Goal: Task Accomplishment & Management: Manage account settings

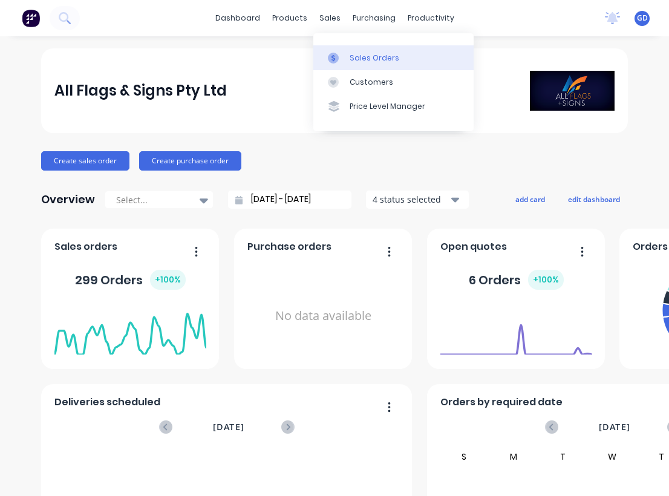
click at [354, 55] on div "Sales Orders" at bounding box center [375, 58] width 50 height 11
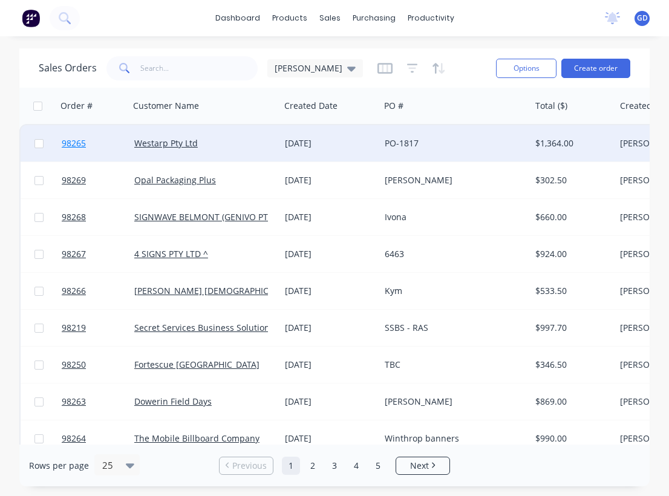
click at [69, 143] on span "98265" at bounding box center [74, 143] width 24 height 12
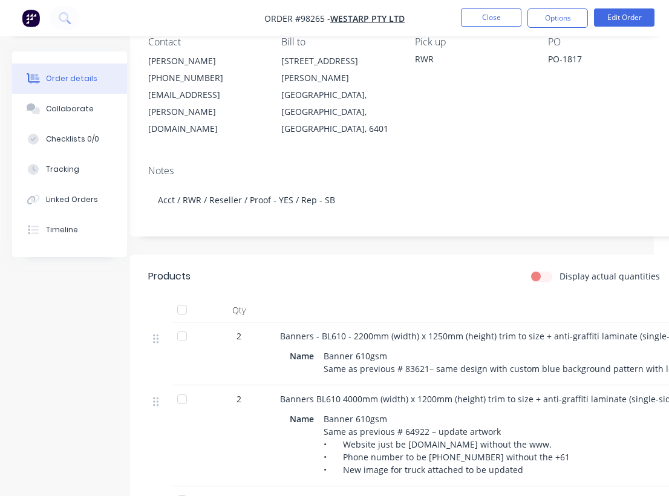
scroll to position [116, 0]
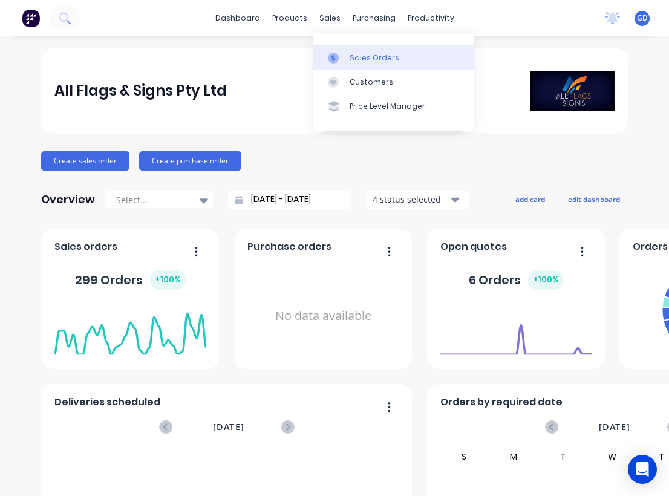
click at [359, 56] on div "Sales Orders" at bounding box center [375, 58] width 50 height 11
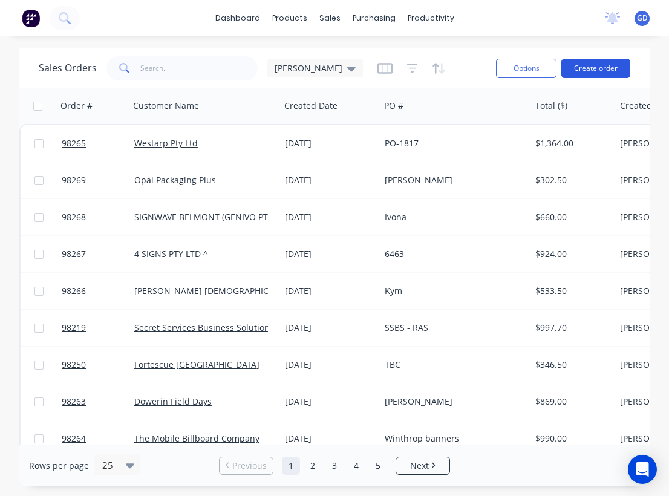
click at [605, 69] on button "Create order" at bounding box center [595, 68] width 69 height 19
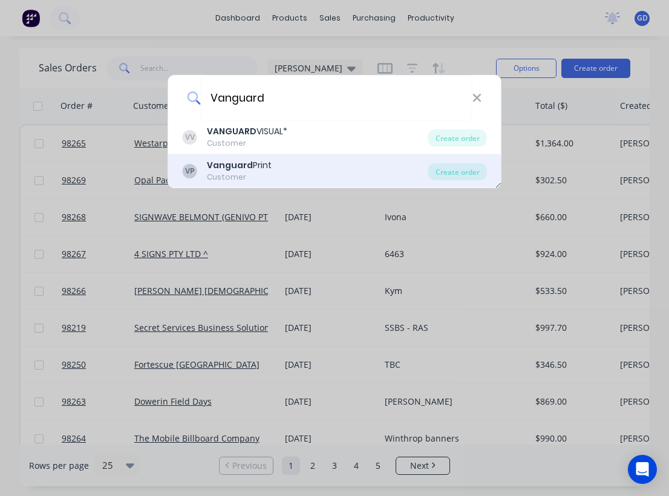
type input "Vanguard"
click at [218, 169] on b "Vanguard" at bounding box center [230, 165] width 46 height 12
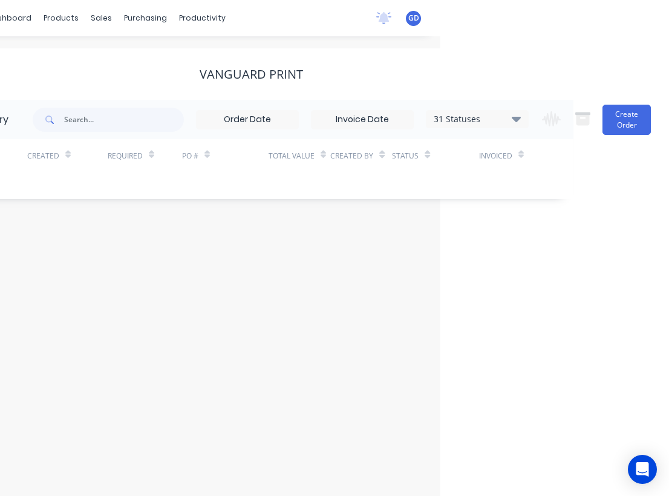
scroll to position [0, 229]
click at [612, 124] on button "Create Order" at bounding box center [626, 120] width 48 height 30
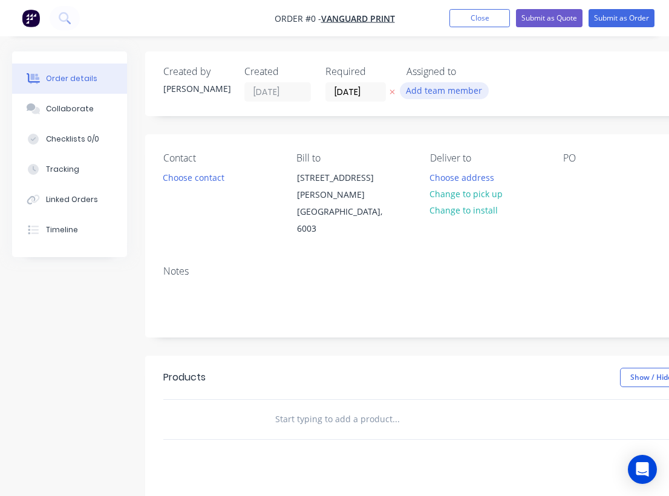
click at [422, 90] on button "Add team member" at bounding box center [444, 90] width 89 height 16
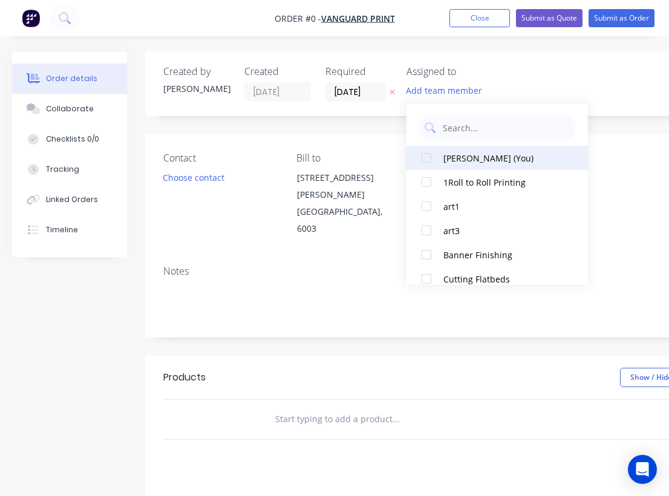
click at [430, 159] on div at bounding box center [426, 158] width 24 height 24
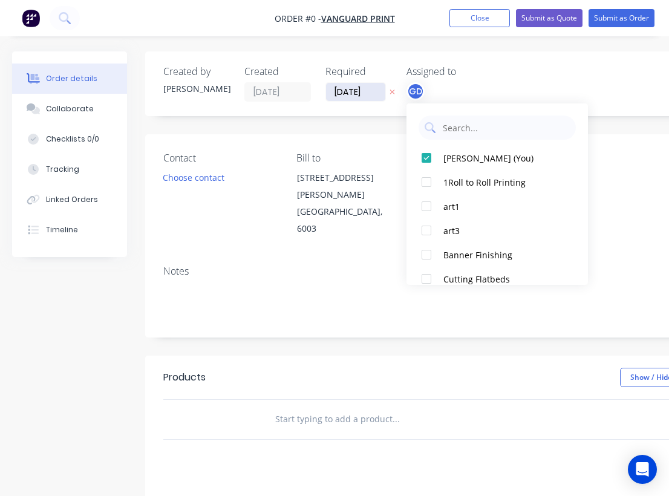
click at [358, 88] on div "Order details Collaborate Checklists 0/0 Tracking Linked Orders Timeline Order …" at bounding box center [420, 399] width 841 height 697
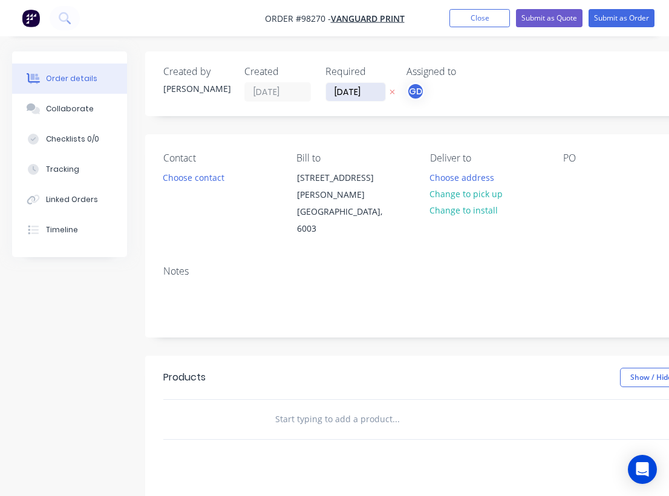
click at [358, 88] on input "15/08/25" at bounding box center [355, 92] width 59 height 18
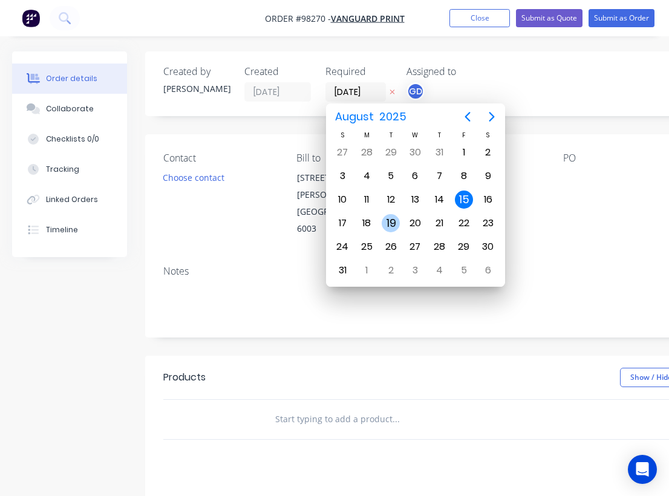
click at [394, 219] on div "19" at bounding box center [391, 223] width 18 height 18
type input "19/08/25"
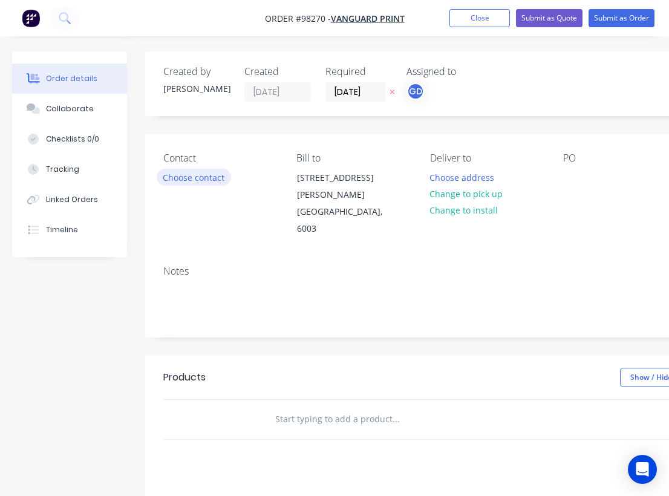
click at [201, 172] on button "Choose contact" at bounding box center [194, 177] width 74 height 16
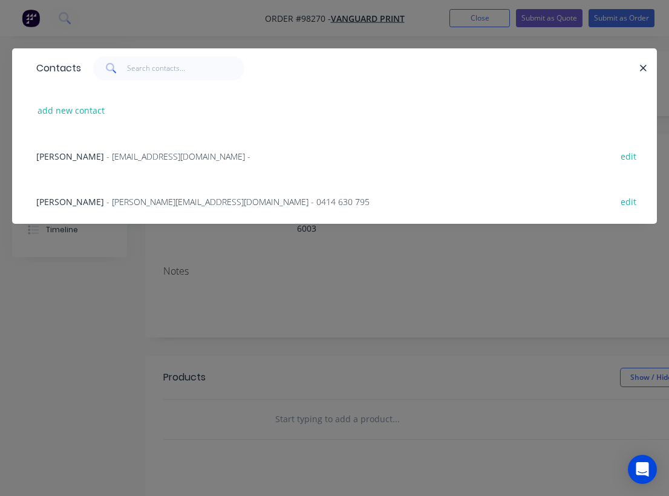
click at [72, 201] on span "Chad van Heemst" at bounding box center [70, 201] width 68 height 11
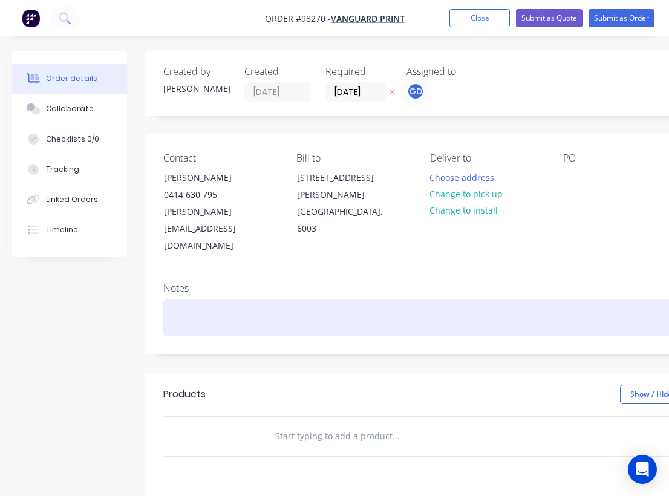
click at [189, 299] on div at bounding box center [486, 317] width 647 height 37
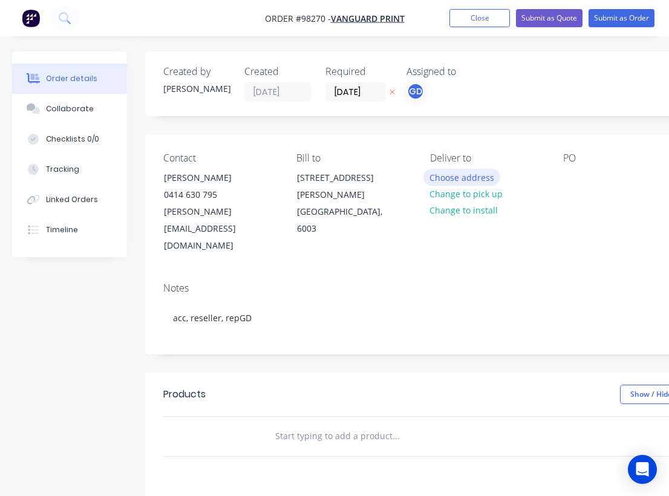
click at [463, 179] on button "Choose address" at bounding box center [461, 177] width 77 height 16
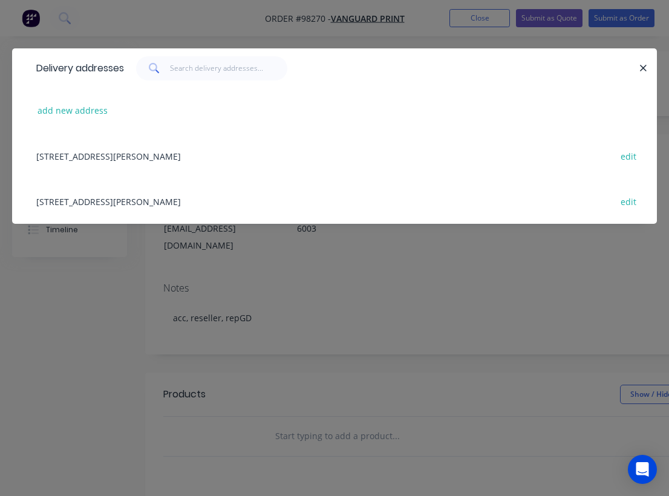
click at [85, 204] on div "26 John St, Northbridge, 6003 edit" at bounding box center [334, 200] width 608 height 45
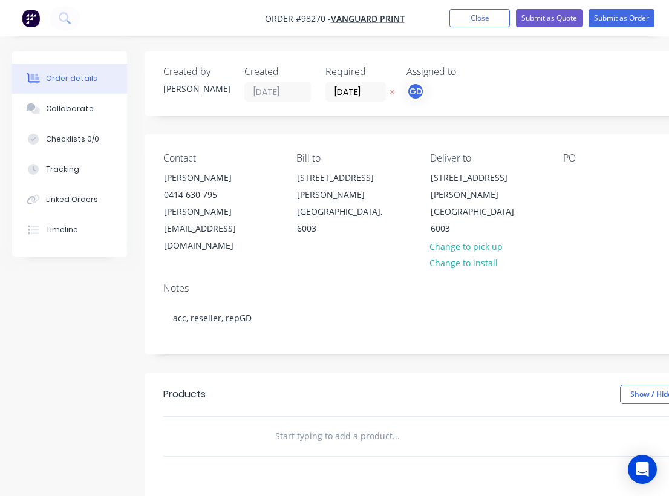
click at [281, 424] on input "text" at bounding box center [396, 436] width 242 height 24
type input "T"
type input "R"
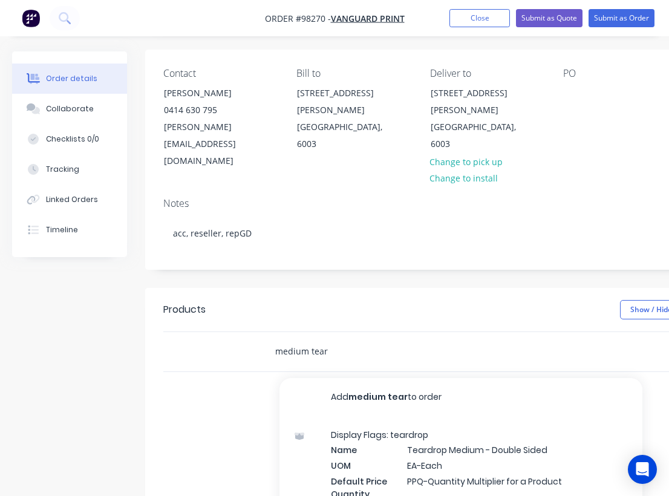
scroll to position [86, 0]
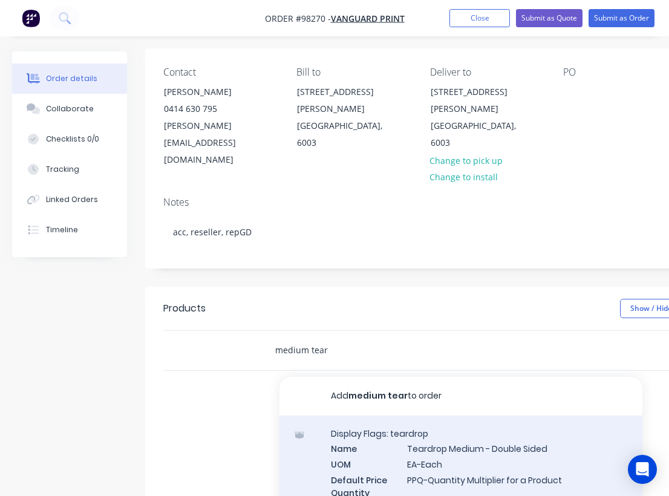
type input "medium tear"
click at [445, 422] on div "Display Flags: teardrop Name Teardrop Medium - Double Sided UOM EA-Each Default…" at bounding box center [460, 476] width 363 height 123
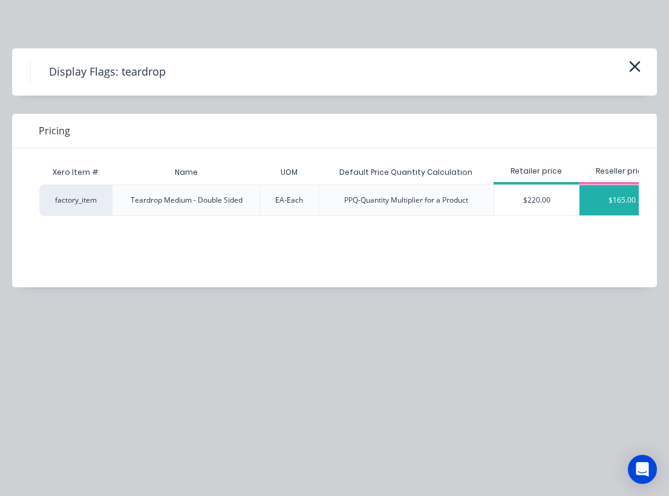
click at [624, 188] on div "$165.00" at bounding box center [621, 200] width 85 height 30
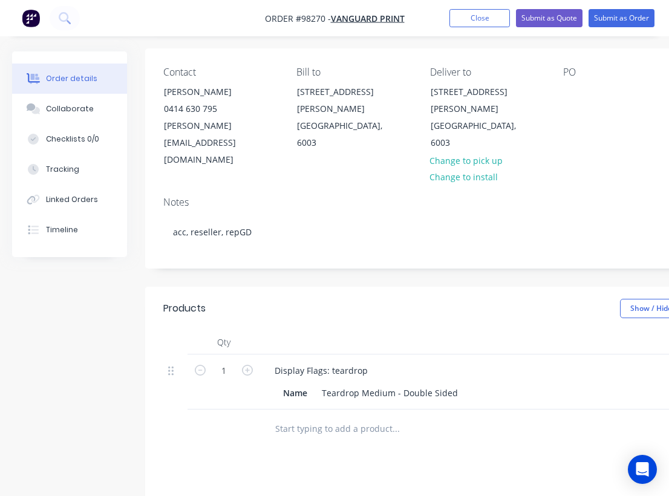
click at [310, 417] on input "text" at bounding box center [396, 429] width 242 height 24
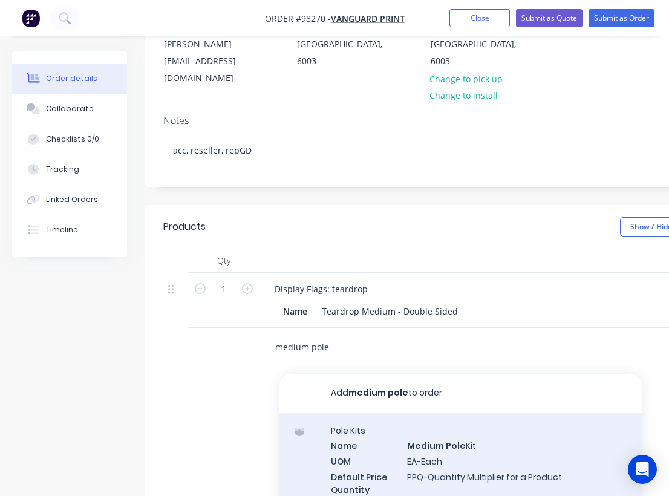
type input "medium pole"
click at [431, 414] on div "Pole Kits Name Medium Pole Kit UOM EA-Each Default Price Quantity Calculation P…" at bounding box center [460, 473] width 363 height 123
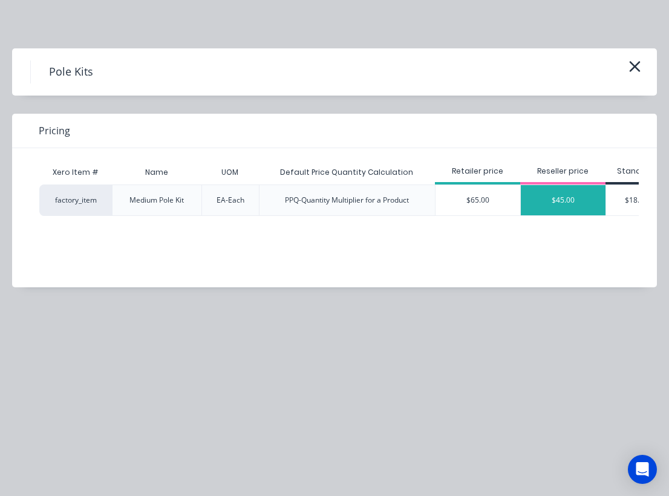
click at [559, 203] on div "$45.00" at bounding box center [563, 200] width 85 height 30
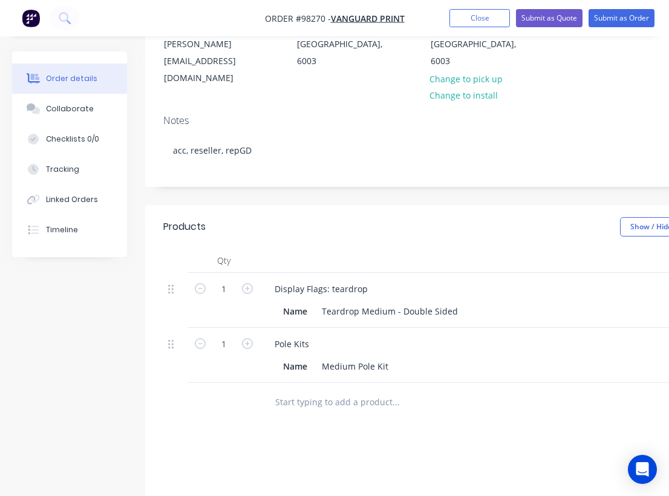
click at [329, 390] on input "text" at bounding box center [396, 402] width 242 height 24
type input "q"
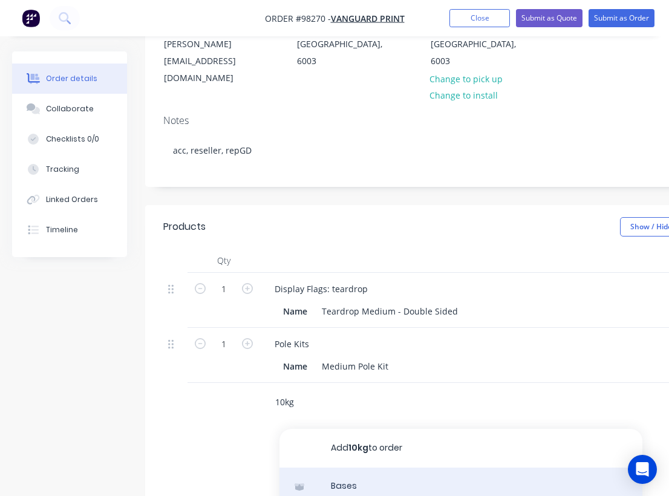
type input "10kg"
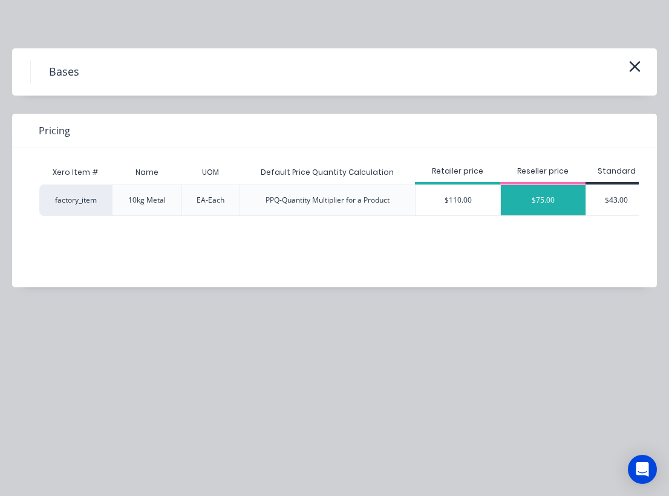
click at [539, 197] on div "$75.00" at bounding box center [543, 200] width 85 height 30
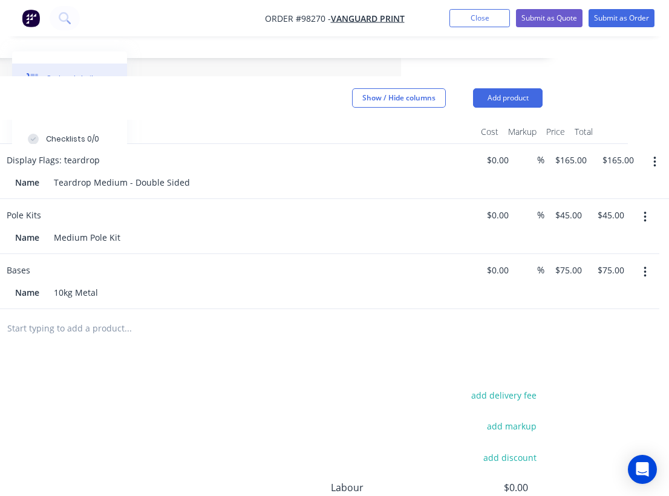
scroll to position [291, 268]
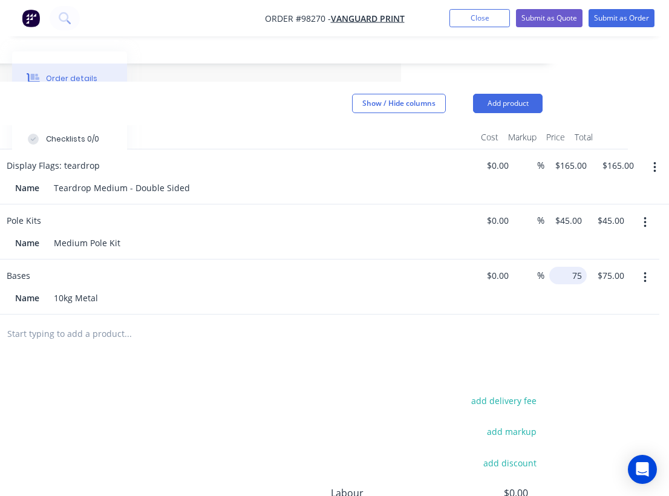
click at [567, 267] on input "75" at bounding box center [570, 276] width 33 height 18
type input "$85.00"
click at [447, 314] on div at bounding box center [218, 333] width 647 height 39
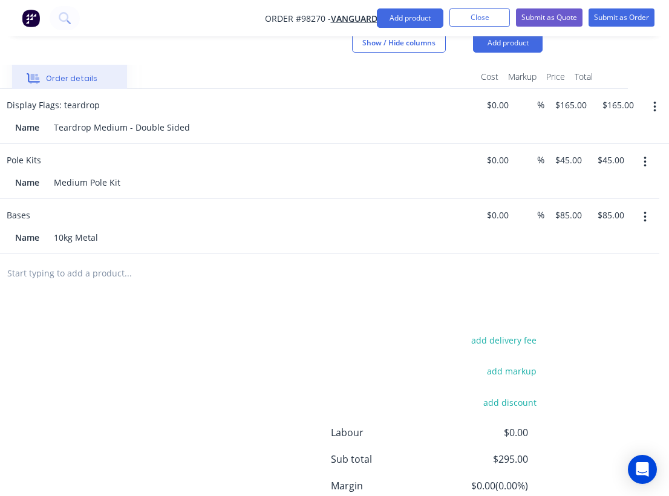
scroll to position [423, 268]
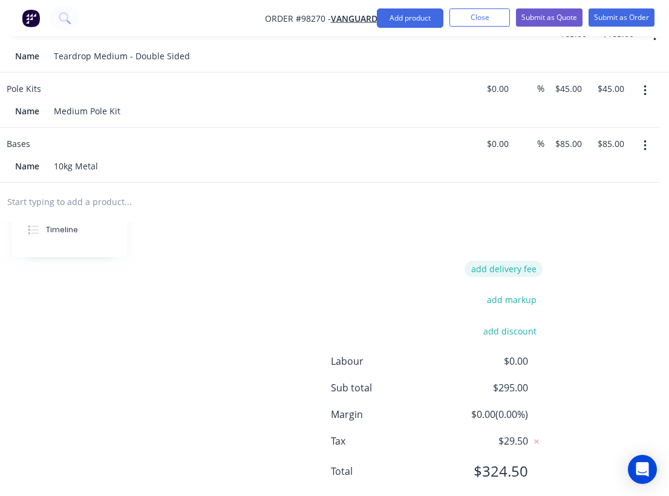
click at [525, 261] on button "add delivery fee" at bounding box center [503, 269] width 78 height 16
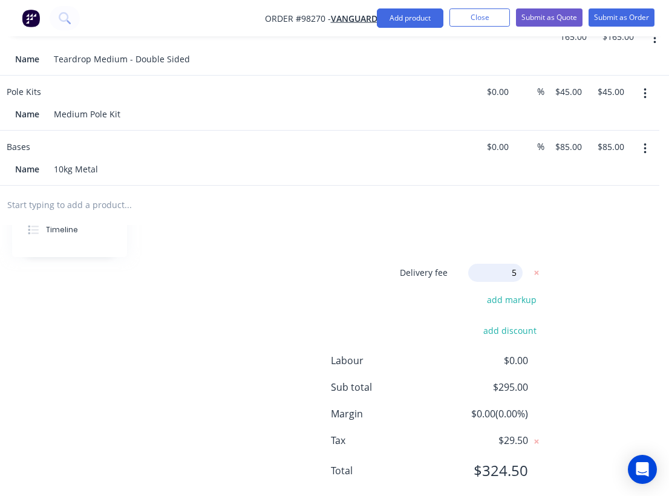
type input "55"
click at [308, 264] on div "Delivery fee Delivery fee Delivery fee name (Optional) 55 55 $0 add markup add …" at bounding box center [218, 379] width 647 height 230
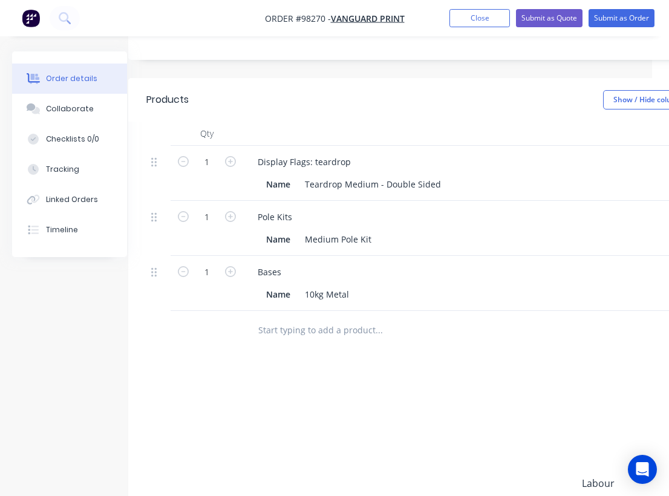
scroll to position [0, 17]
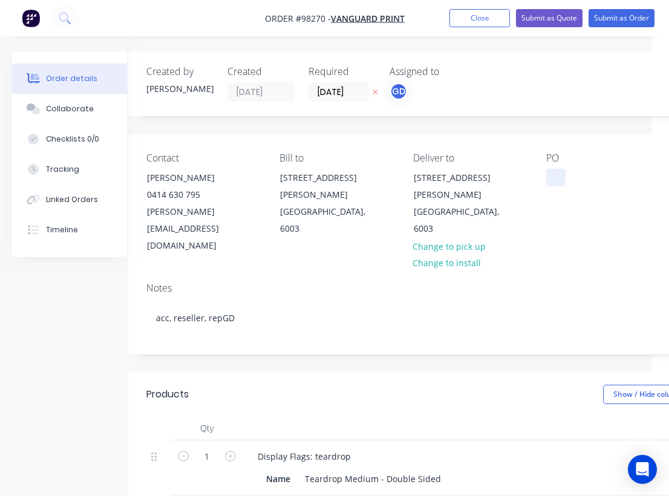
click at [551, 169] on div at bounding box center [555, 178] width 19 height 18
paste div
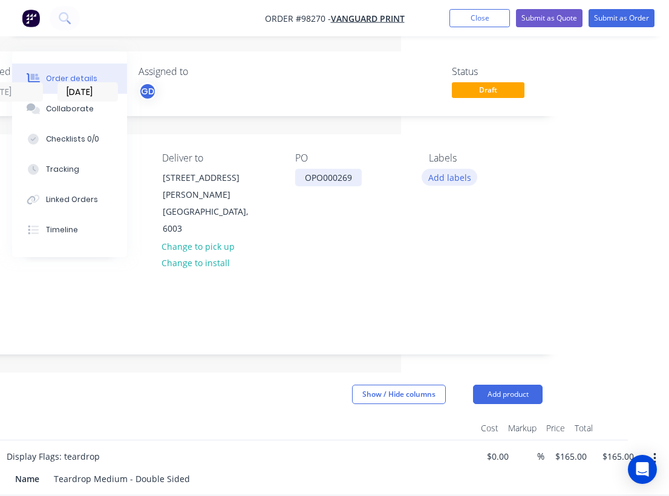
scroll to position [0, 268]
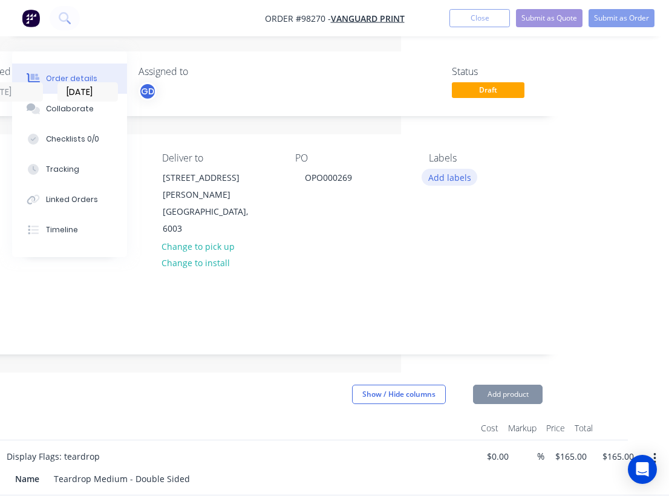
click at [468, 177] on button "Add labels" at bounding box center [450, 177] width 56 height 16
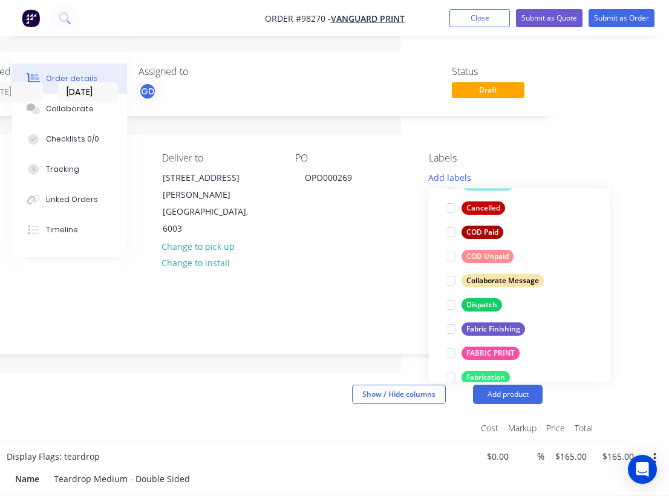
scroll to position [135, 0]
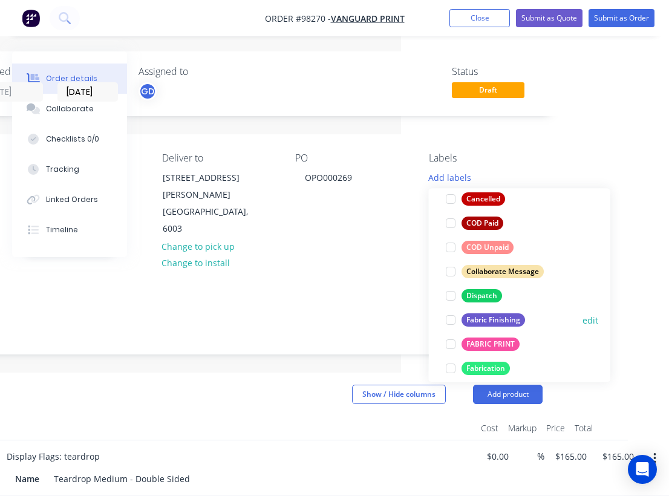
click at [490, 321] on div "Fabric Finishing" at bounding box center [492, 319] width 63 height 13
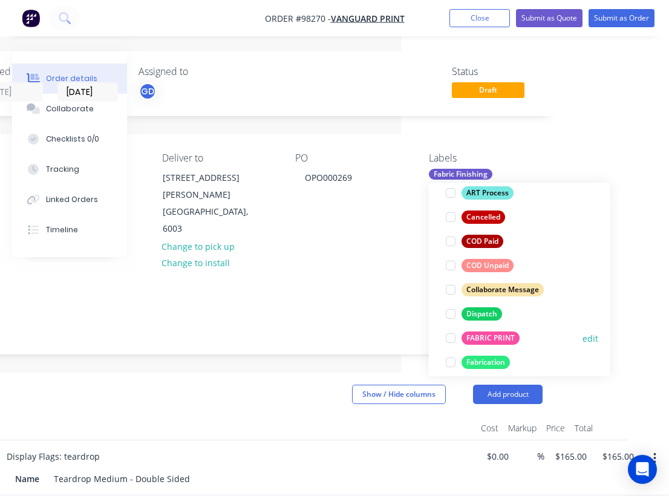
click at [487, 337] on div "FABRIC PRINT" at bounding box center [490, 337] width 58 height 13
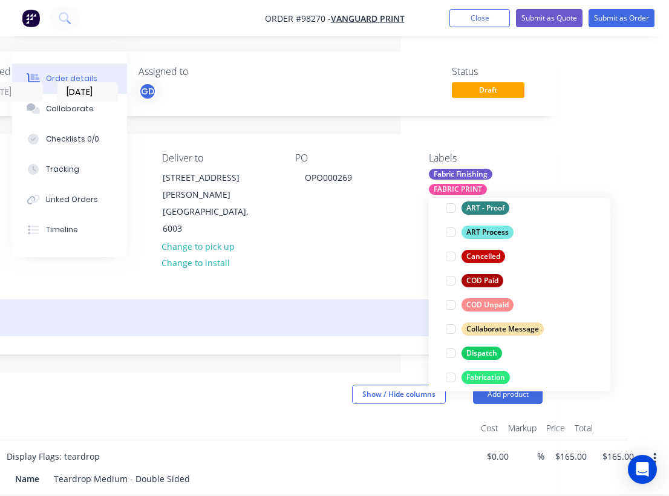
click at [324, 299] on div "acc, reseller, repGD" at bounding box center [218, 317] width 647 height 37
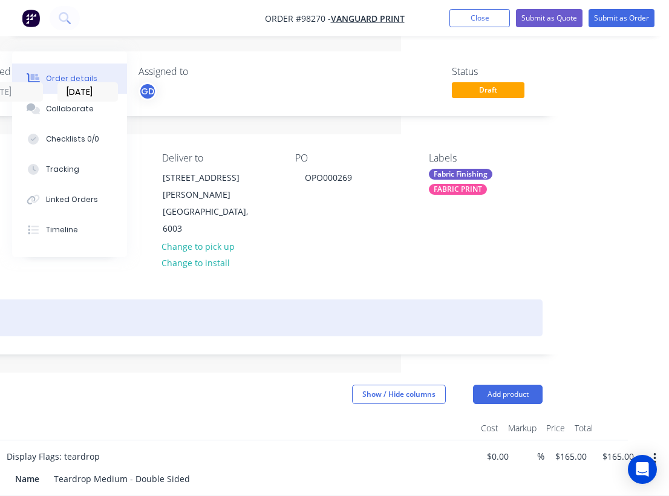
scroll to position [0, 268]
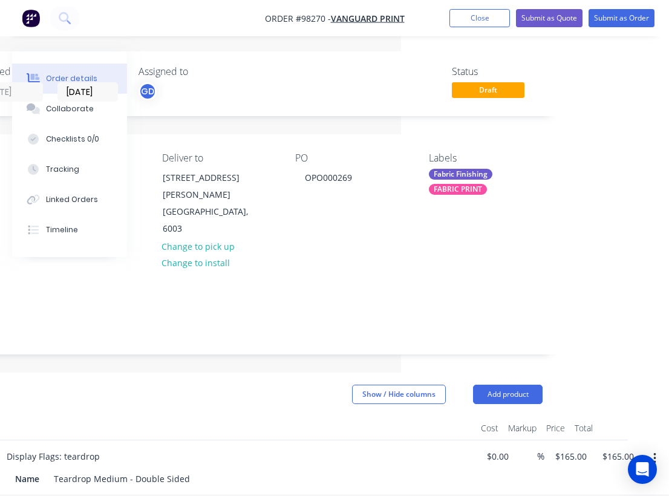
click at [462, 192] on div "FABRIC PRINT" at bounding box center [458, 189] width 58 height 11
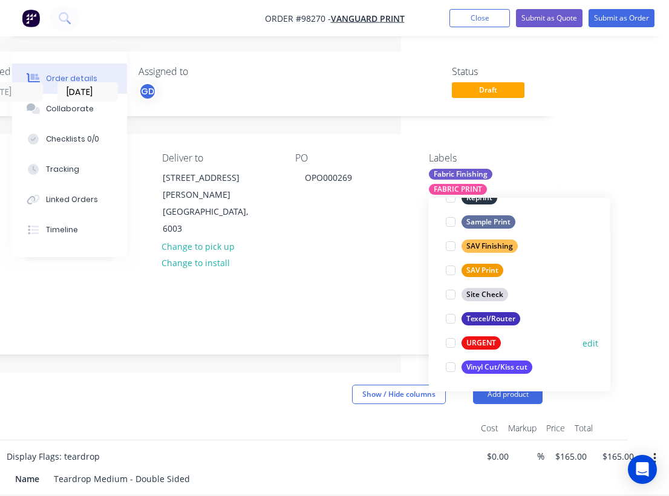
scroll to position [581, 0]
click at [454, 339] on div at bounding box center [450, 343] width 24 height 24
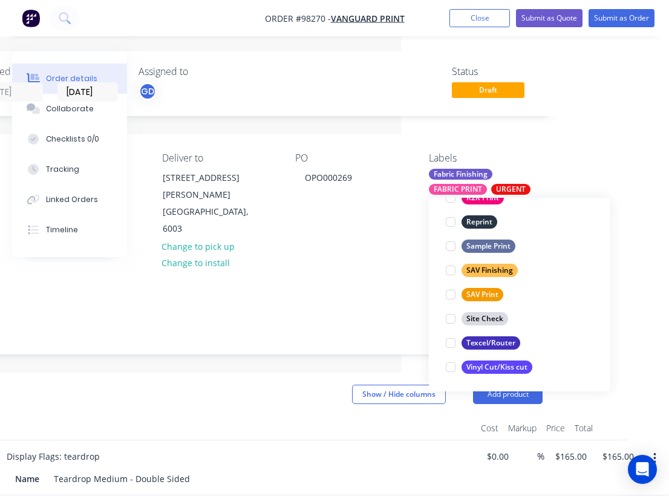
click at [342, 282] on div "Notes" at bounding box center [218, 287] width 647 height 11
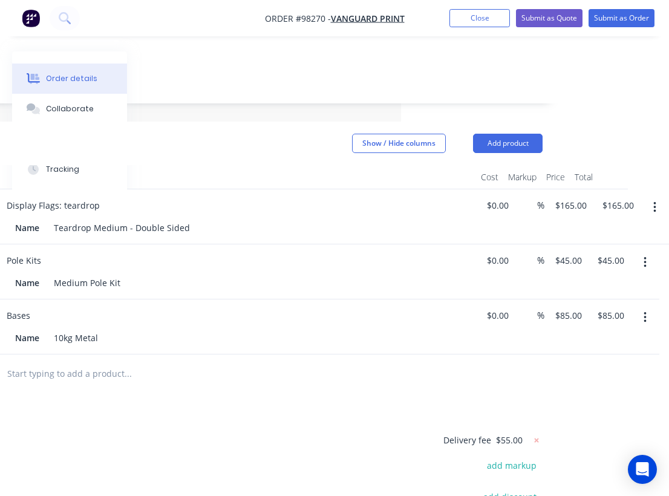
scroll to position [251, 268]
click at [519, 134] on button "Add product" at bounding box center [508, 143] width 70 height 19
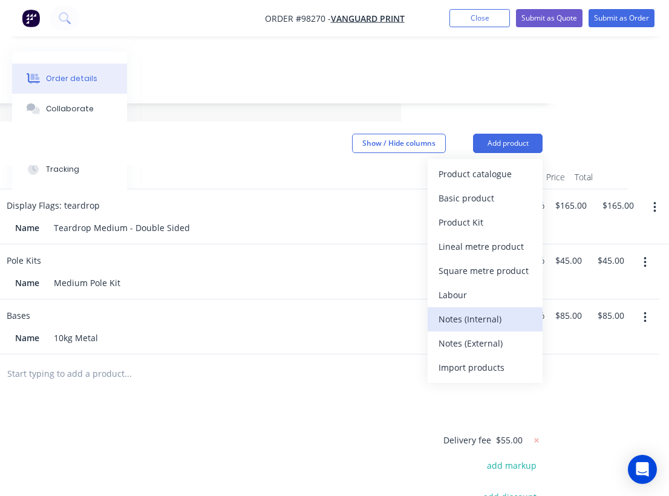
click at [478, 310] on div "Notes (Internal)" at bounding box center [484, 319] width 93 height 18
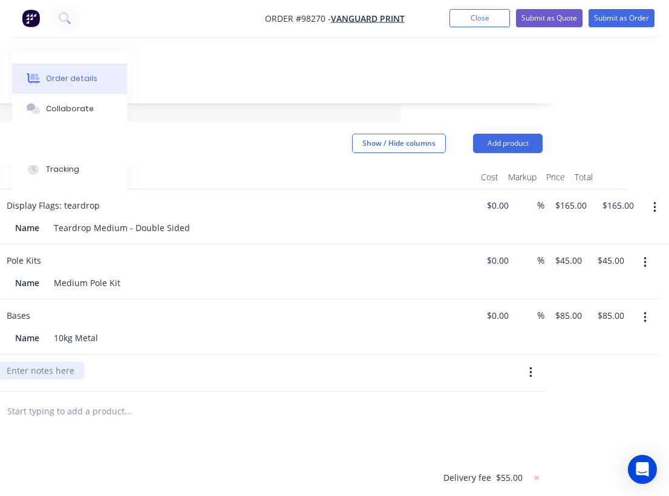
click at [56, 362] on div at bounding box center [40, 371] width 87 height 18
paste div
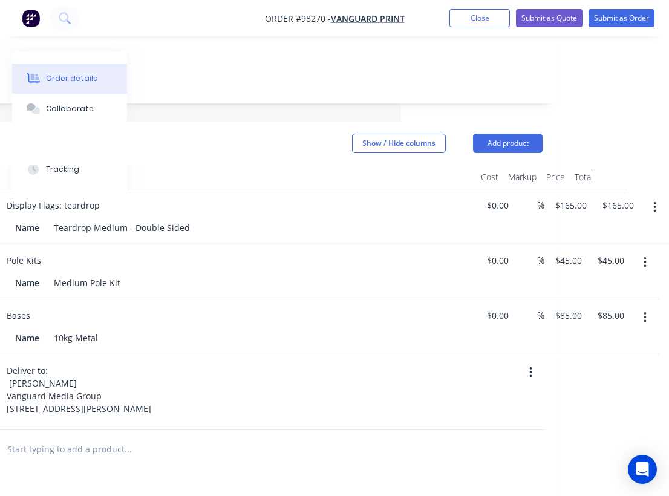
click at [227, 415] on div "Deliver to: Chad van Heemst Vanguard Media Group 26 John Street Northbridge Wes…" at bounding box center [234, 392] width 484 height 76
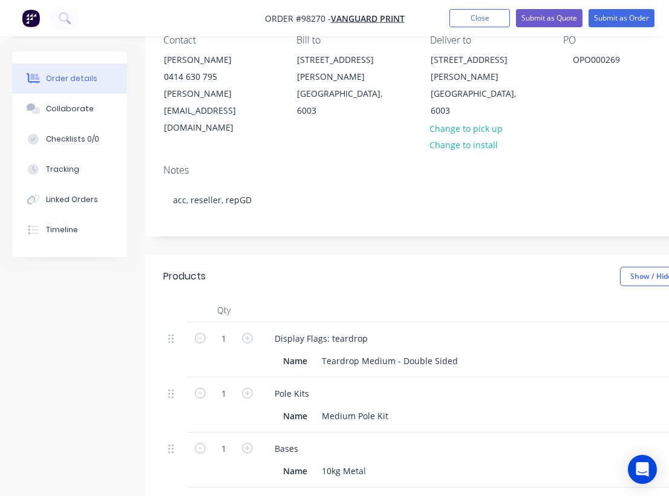
scroll to position [0, 0]
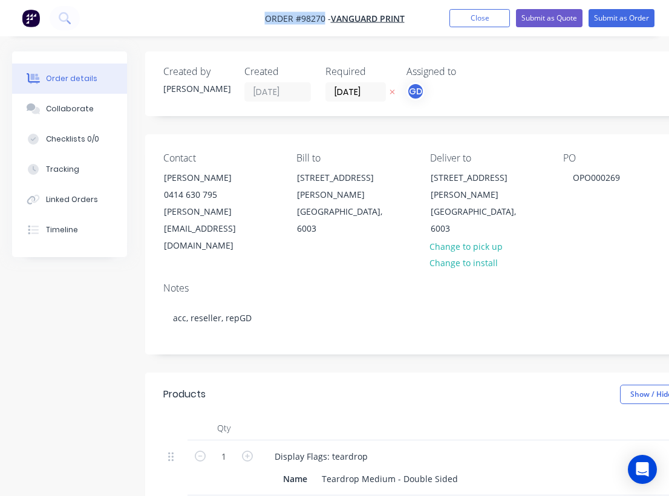
drag, startPoint x: 256, startPoint y: 13, endPoint x: 325, endPoint y: 18, distance: 68.6
click at [325, 18] on nav "Order #98270 - Vanguard Print Add product Close Submit as Quote Submit as Order" at bounding box center [334, 18] width 669 height 36
copy span "Order #98270"
click at [463, 21] on button "Close" at bounding box center [479, 18] width 60 height 18
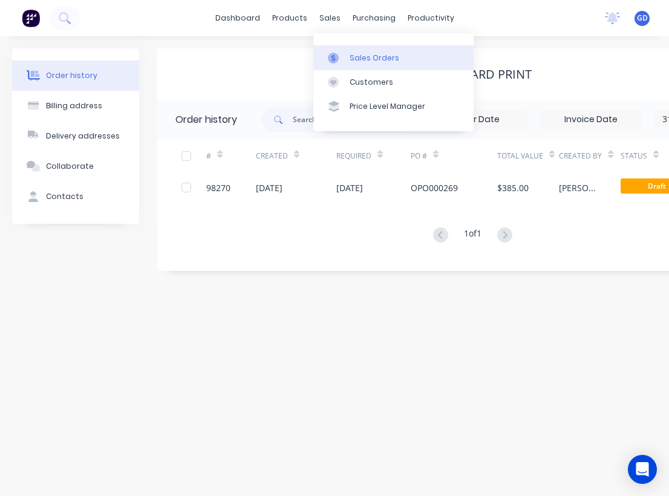
click at [360, 48] on link "Sales Orders" at bounding box center [393, 57] width 160 height 24
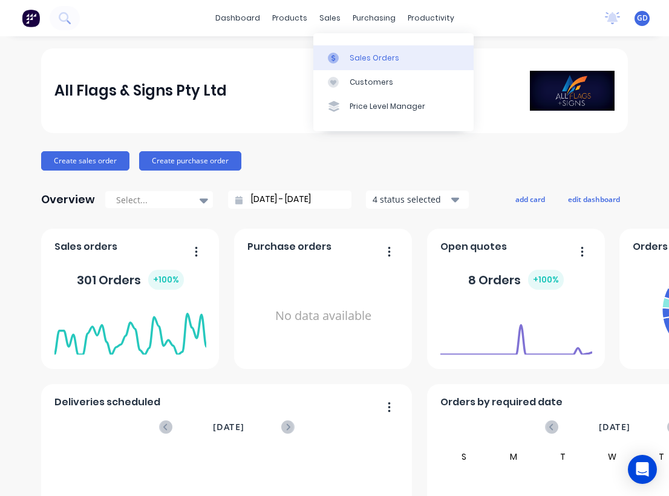
click at [359, 50] on link "Sales Orders" at bounding box center [393, 57] width 160 height 24
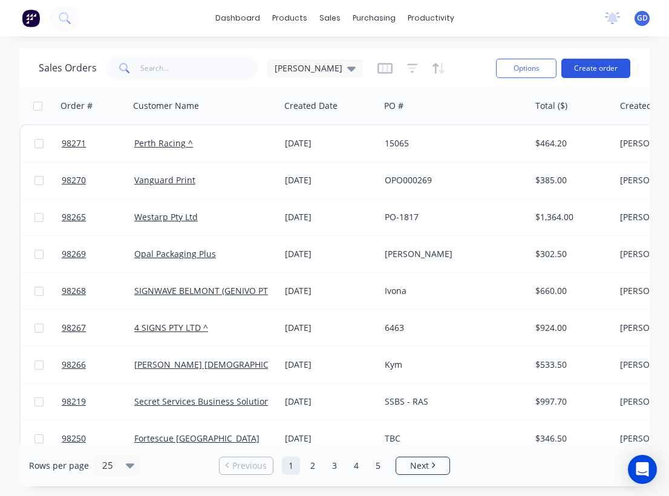
click at [592, 66] on button "Create order" at bounding box center [595, 68] width 69 height 19
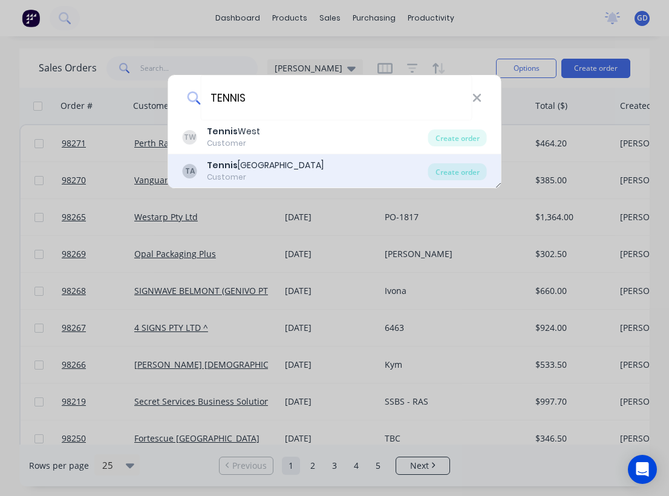
type input "TENNIS"
click at [244, 164] on div "Tennis Australia" at bounding box center [265, 165] width 117 height 13
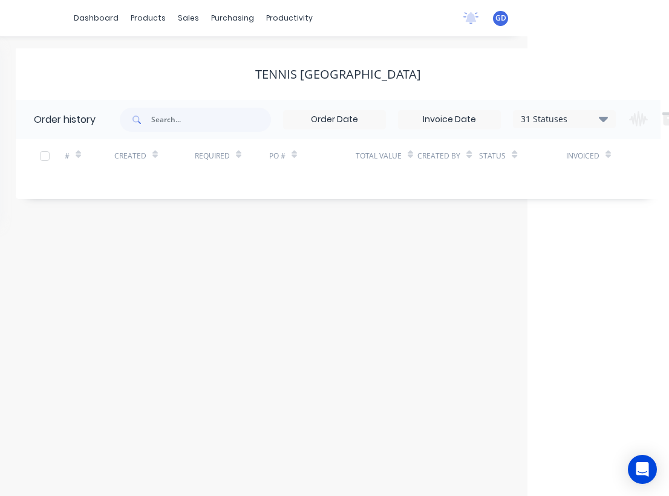
scroll to position [0, 229]
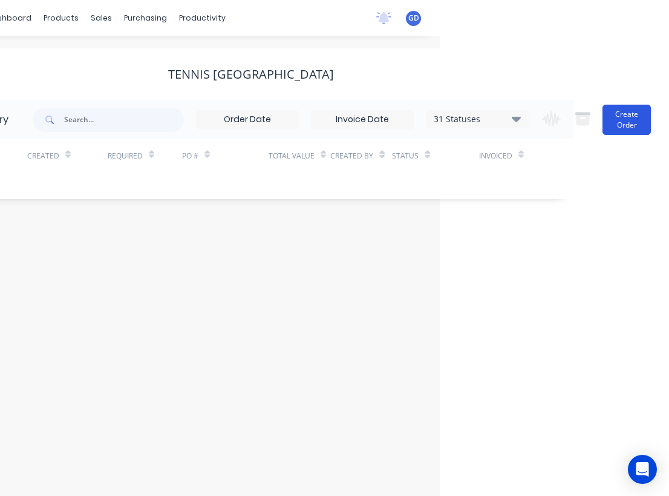
click at [622, 122] on button "Create Order" at bounding box center [626, 120] width 48 height 30
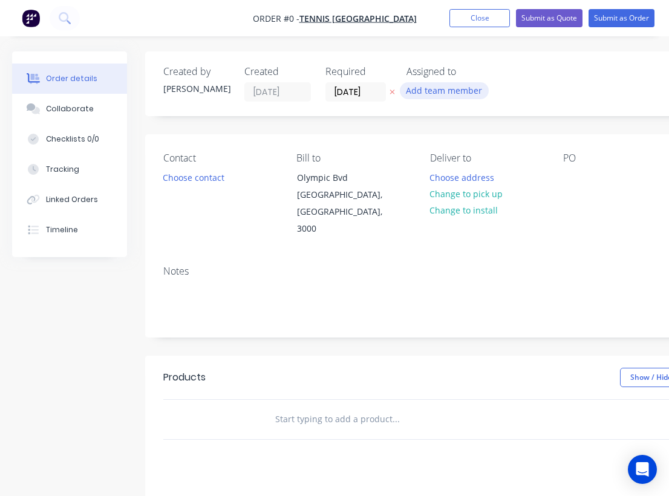
click at [426, 87] on button "Add team member" at bounding box center [444, 90] width 89 height 16
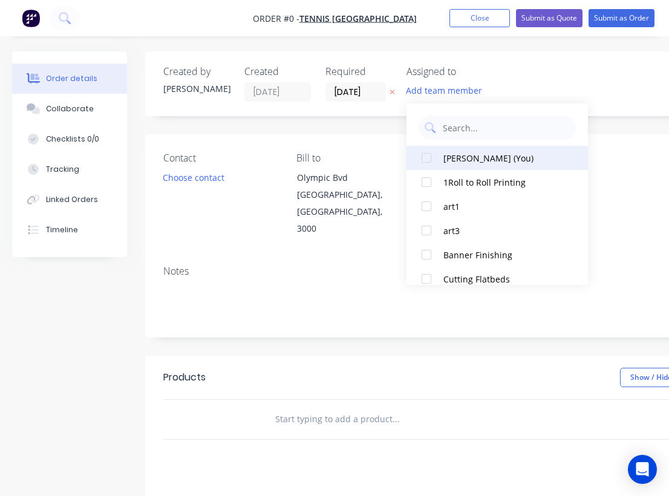
click at [429, 158] on div at bounding box center [426, 158] width 24 height 24
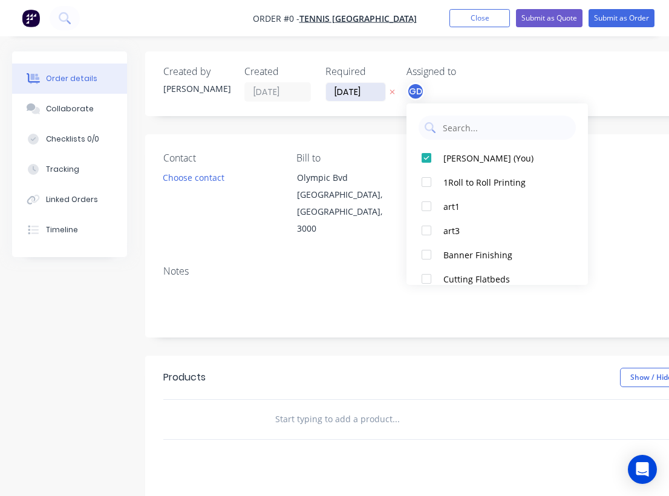
click at [345, 90] on div "Order details Collaborate Checklists 0/0 Tracking Linked Orders Timeline Order …" at bounding box center [420, 399] width 841 height 697
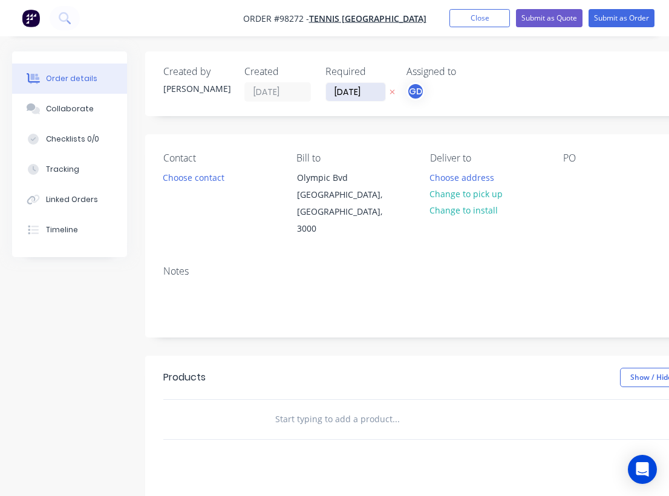
click at [348, 94] on input "15/08/25" at bounding box center [355, 92] width 59 height 18
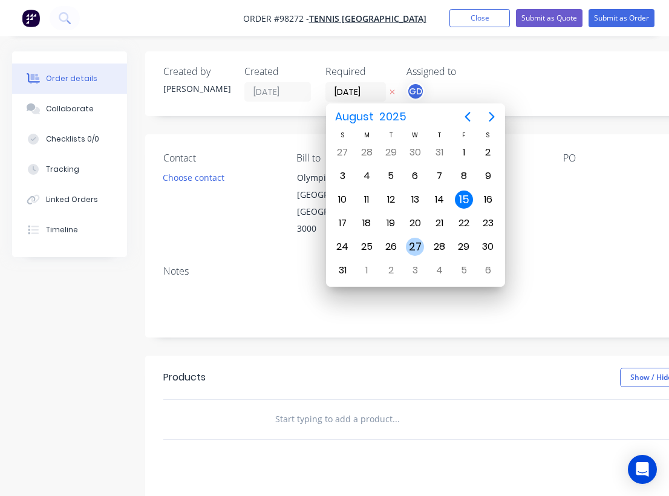
click at [414, 243] on div "27" at bounding box center [415, 247] width 18 height 18
type input "27/08/25"
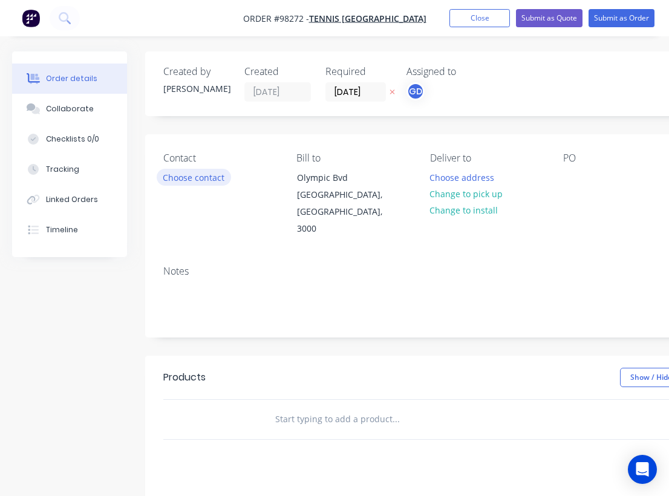
click at [216, 178] on button "Choose contact" at bounding box center [194, 177] width 74 height 16
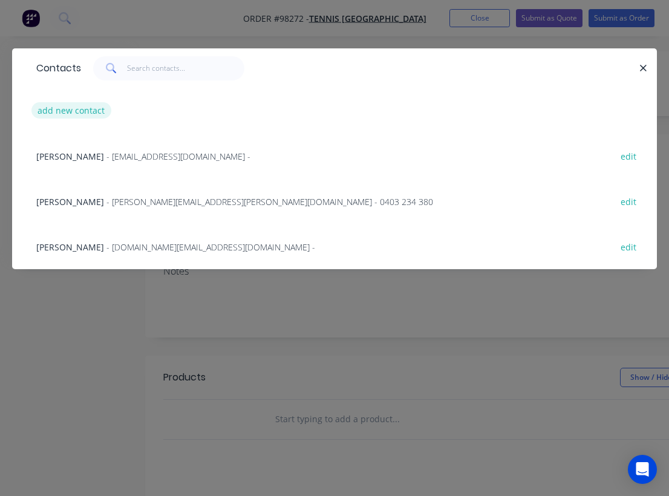
click at [53, 114] on button "add new contact" at bounding box center [71, 110] width 80 height 16
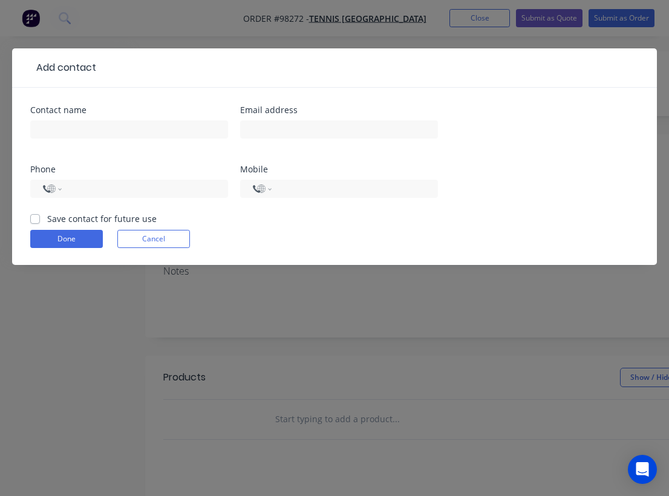
select select "AU"
click at [47, 218] on label "Save contact for future use" at bounding box center [101, 218] width 109 height 13
click at [34, 218] on input "Save contact for future use" at bounding box center [35, 217] width 10 height 11
checkbox input "true"
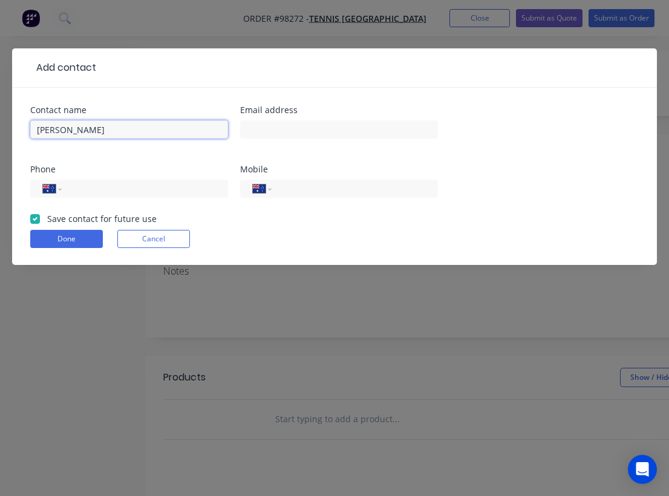
click at [99, 132] on input "Bradley" at bounding box center [129, 129] width 198 height 18
paste input "Ladyman"
click at [67, 126] on input "BradleyLadyman" at bounding box center [129, 129] width 198 height 18
type input "Bradley Ladyman"
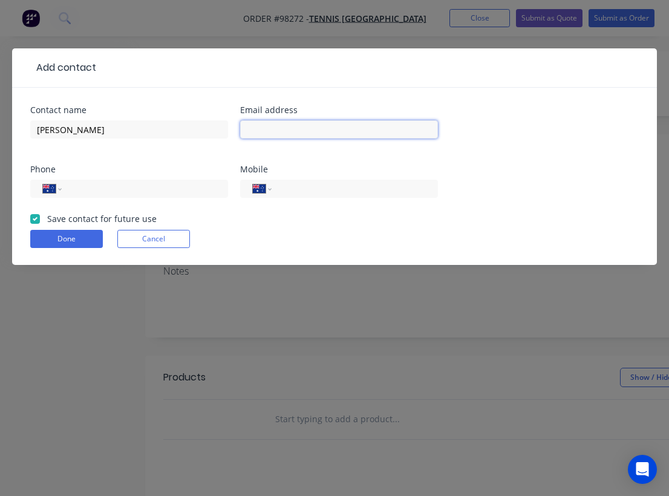
paste input "bradley.ladyman@Tennis.com.au"
type input "bradley.ladyman@Tennis.com.au"
click at [310, 184] on input "tel" at bounding box center [352, 189] width 145 height 14
paste input "0498 572 395"
type input "0498 572 395"
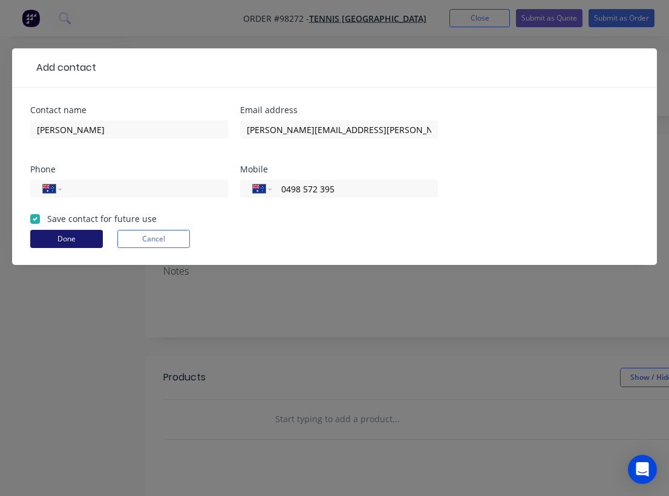
click at [70, 236] on button "Done" at bounding box center [66, 239] width 73 height 18
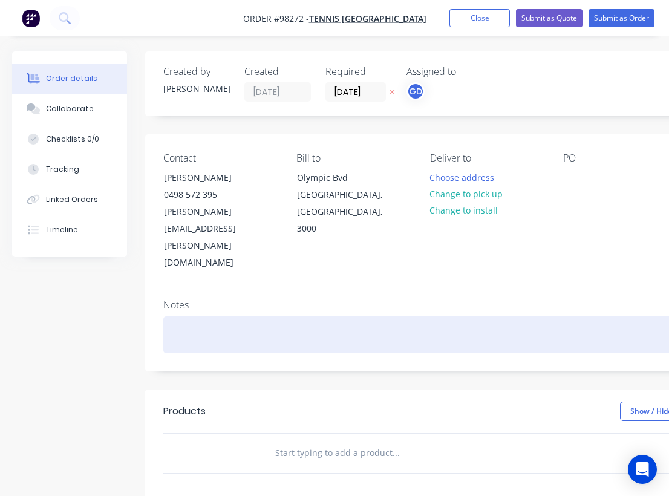
click at [196, 316] on div at bounding box center [486, 334] width 647 height 37
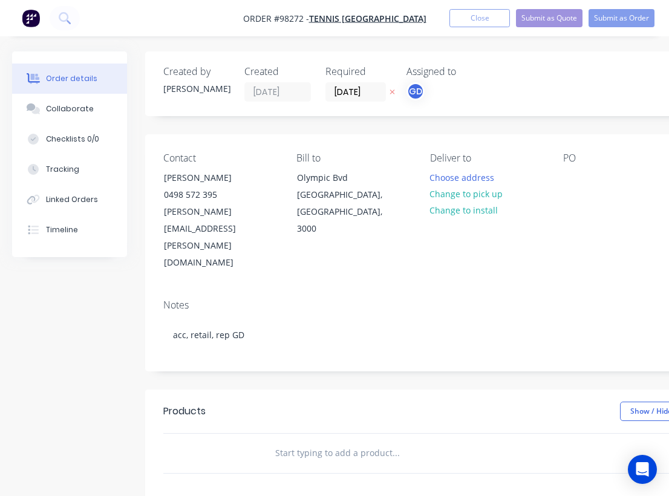
click at [314, 299] on div "Notes" at bounding box center [486, 304] width 647 height 11
click at [571, 171] on div at bounding box center [572, 178] width 19 height 18
click at [572, 209] on div "PO TBC" at bounding box center [620, 211] width 114 height 119
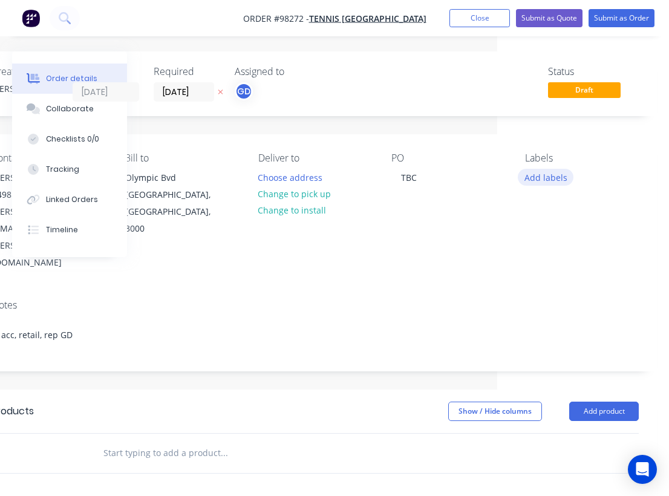
scroll to position [0, 172]
click at [532, 176] on button "Add labels" at bounding box center [546, 177] width 56 height 16
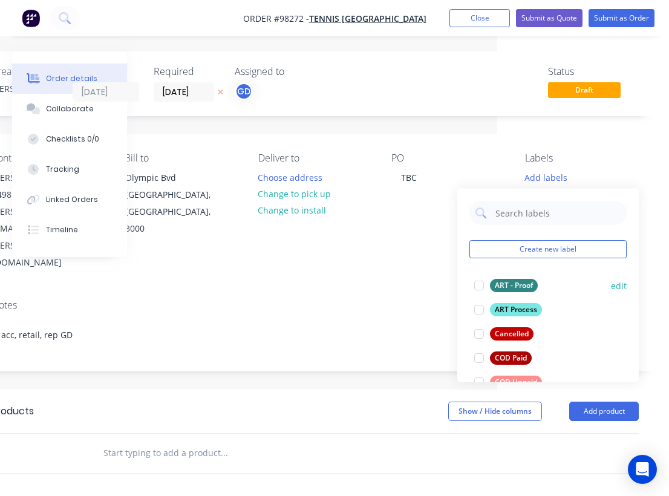
click at [516, 286] on div "ART - Proof" at bounding box center [514, 285] width 48 height 13
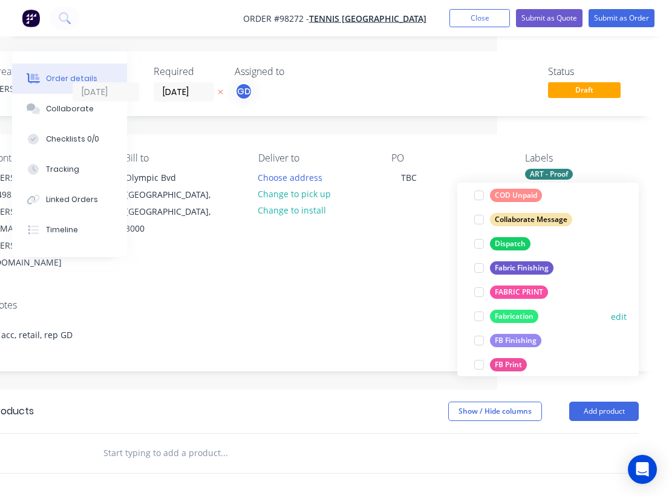
scroll to position [232, 0]
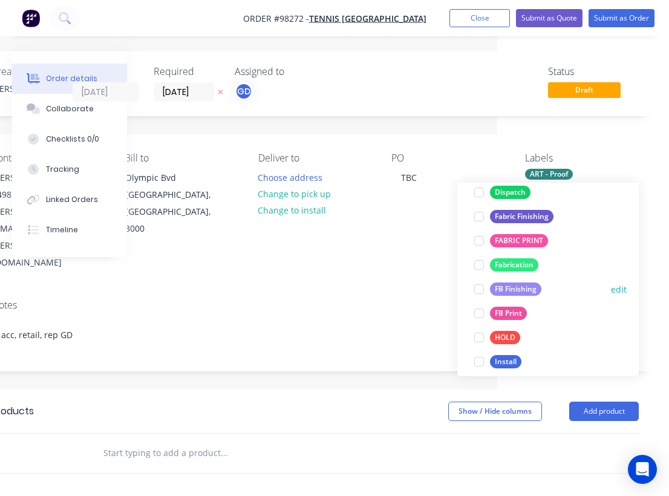
click at [520, 293] on div "FB Finishing" at bounding box center [515, 288] width 51 height 13
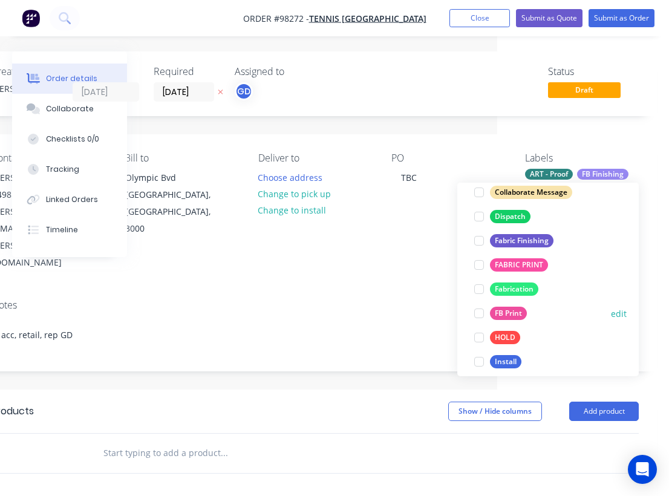
click at [516, 308] on div "FB Print" at bounding box center [508, 313] width 37 height 13
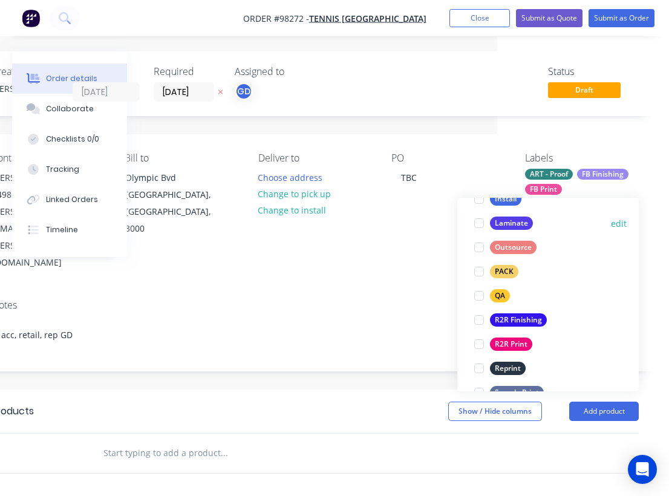
scroll to position [411, 0]
click at [339, 290] on div "Notes acc, retail, rep GD" at bounding box center [314, 330] width 683 height 81
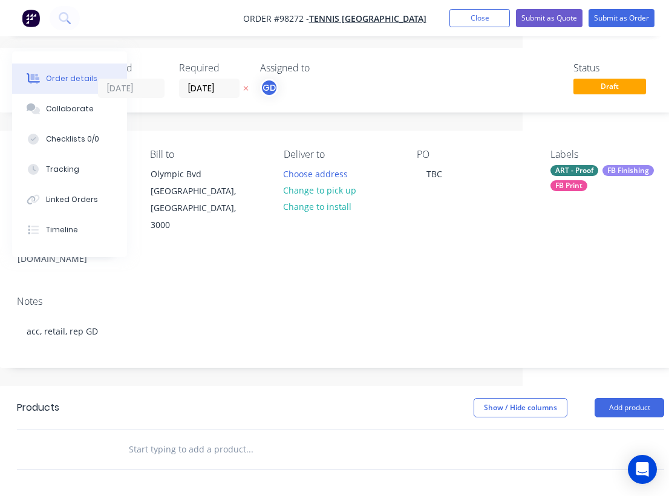
scroll to position [4, 168]
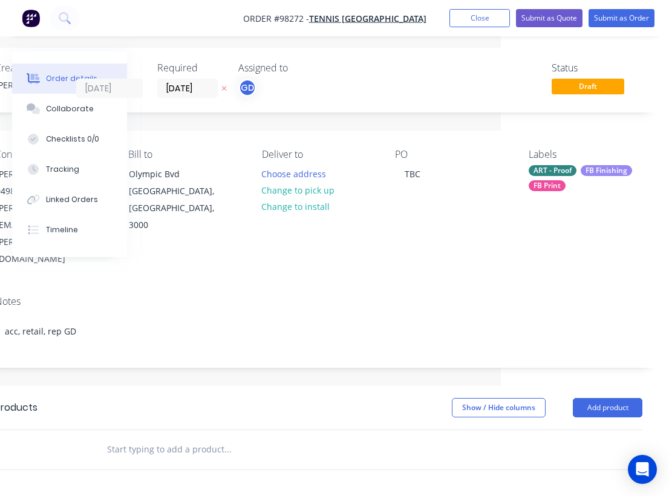
click at [545, 187] on div "FB Print" at bounding box center [547, 185] width 37 height 11
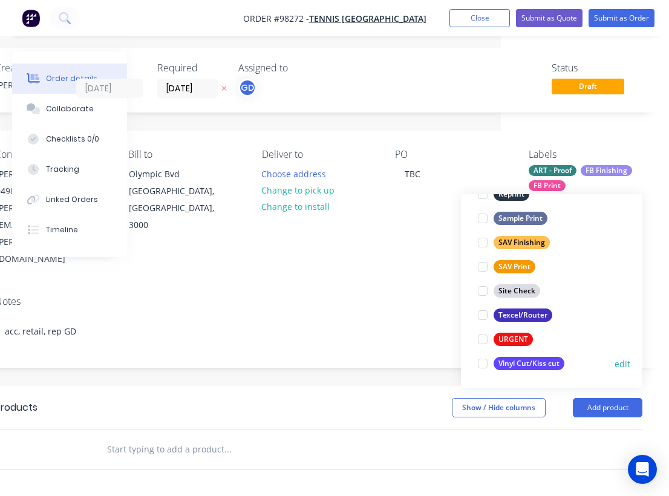
scroll to position [581, 0]
click at [522, 317] on div "Texcel/Router" at bounding box center [522, 314] width 59 height 13
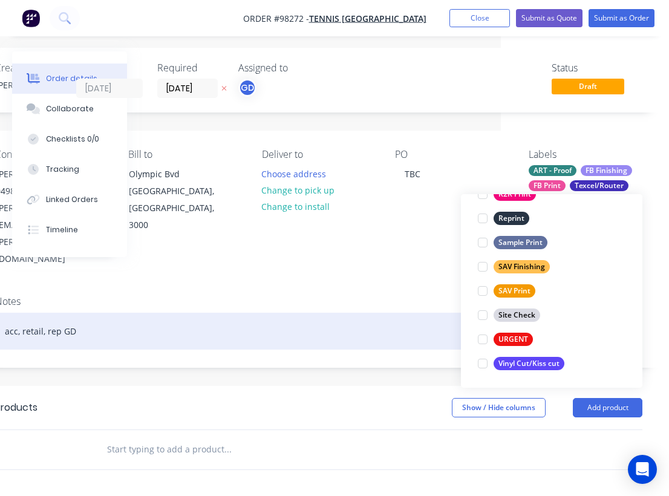
click at [304, 313] on div "acc, retail, rep GD" at bounding box center [318, 331] width 647 height 37
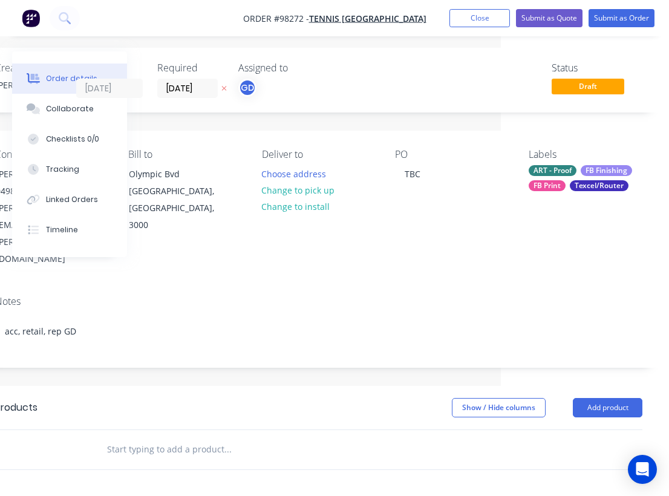
click at [132, 437] on input "text" at bounding box center [227, 449] width 242 height 24
paste input "A. 6 x WTT Universal LINEAR (400mm x 120mm). $120+GST Minimum 120cm x 40cm for …"
click at [213, 437] on input "A. 6 x WTT Universal LINEAR (400mm x 120mm). $120+GST Minimum 120cm x 40cm for …" at bounding box center [227, 449] width 242 height 24
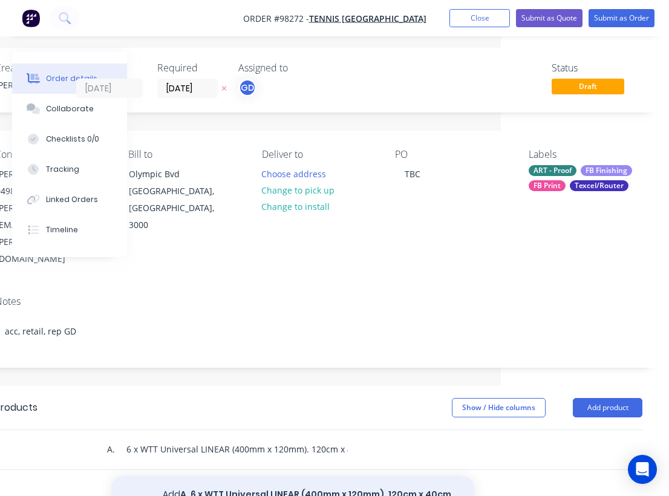
type input "A. 6 x WTT Universal LINEAR (400mm x 120mm). 120cm x 40cm for ITF Regulations"
click at [292, 476] on button "Add A. 6 x WTT Universal LINEAR (400mm x 120mm). 120cm x 40cm for ITF Regulatio…" at bounding box center [292, 501] width 363 height 50
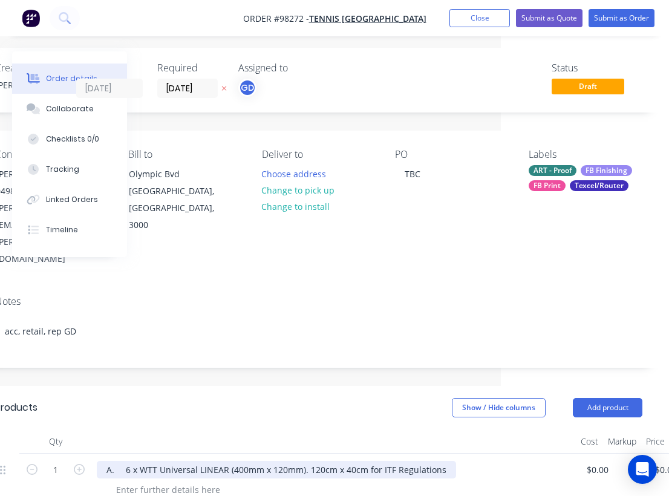
click at [117, 461] on div "A. 6 x WTT Universal LINEAR (400mm x 120mm). 120cm x 40cm for ITF Regulations" at bounding box center [276, 470] width 359 height 18
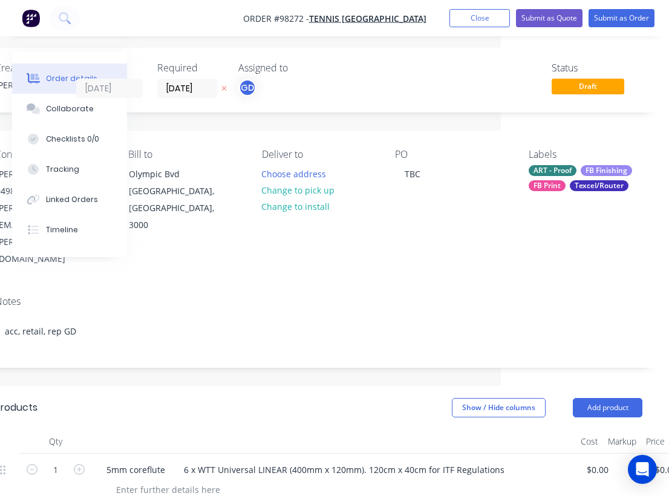
click at [290, 386] on header "Products Show / Hide columns Add product" at bounding box center [318, 408] width 683 height 44
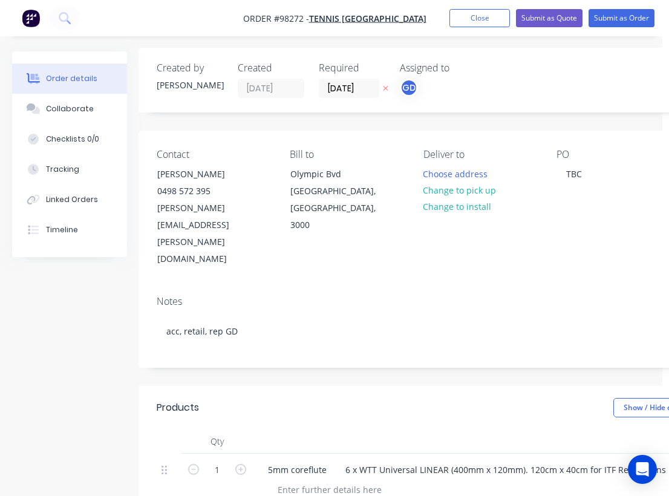
scroll to position [4, 0]
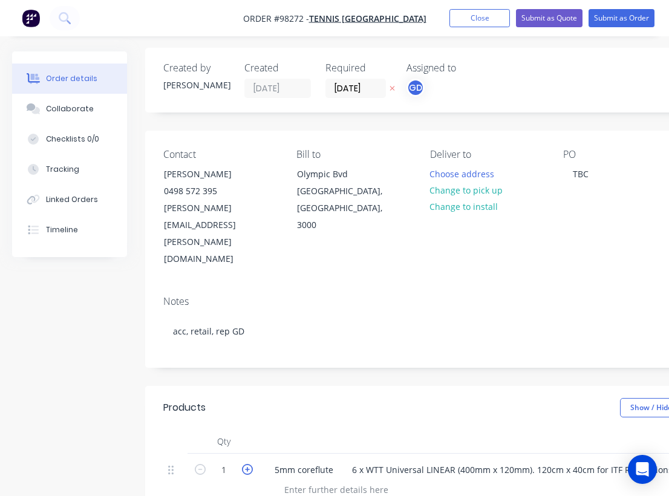
click at [248, 464] on icon "button" at bounding box center [247, 469] width 11 height 11
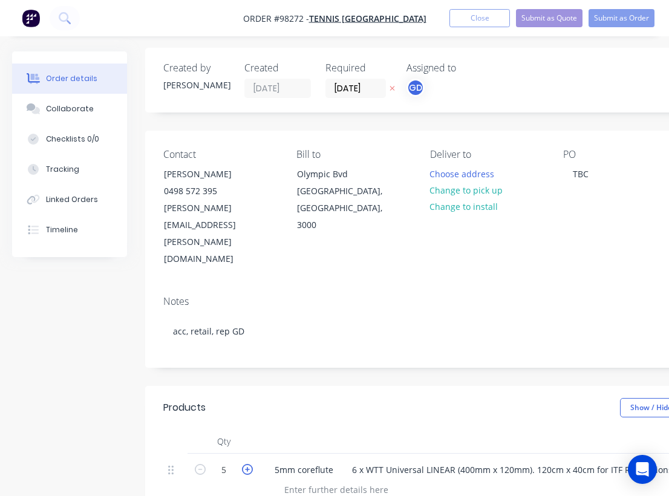
type input "6"
click at [342, 398] on div "Show / Hide columns Add product" at bounding box center [556, 407] width 510 height 19
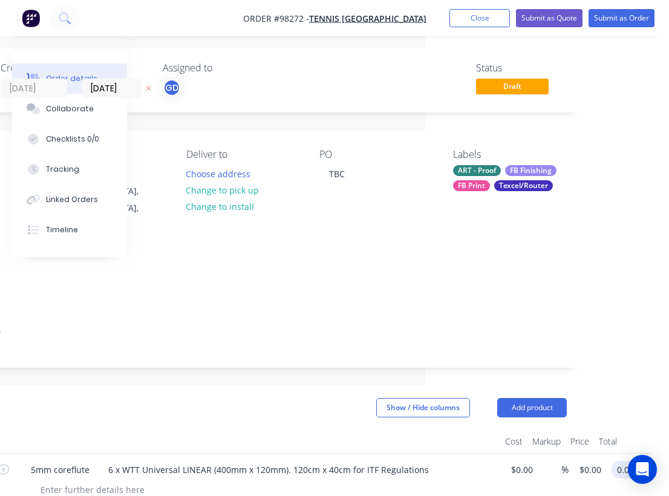
click at [631, 461] on input "0.00" at bounding box center [627, 470] width 23 height 18
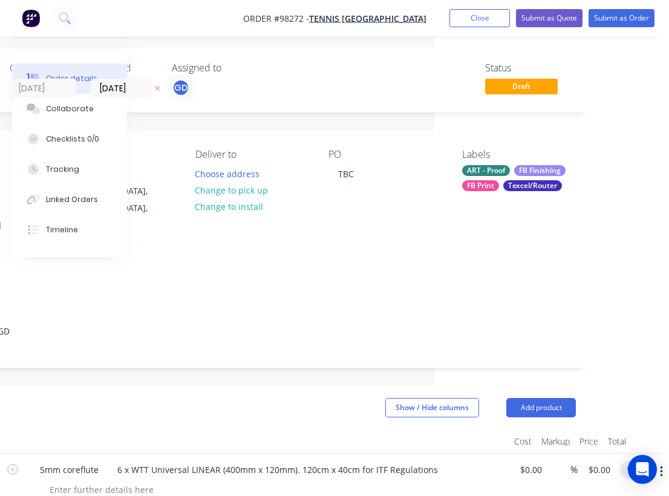
type input "$120.00"
type input "$20.00"
click at [327, 429] on div at bounding box center [267, 441] width 484 height 24
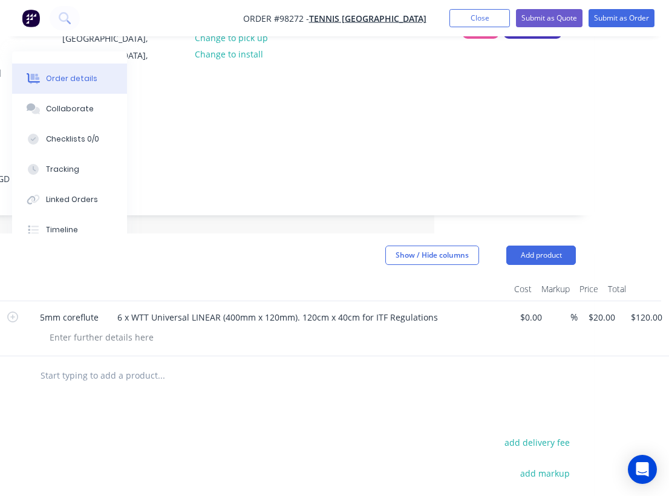
scroll to position [171, 235]
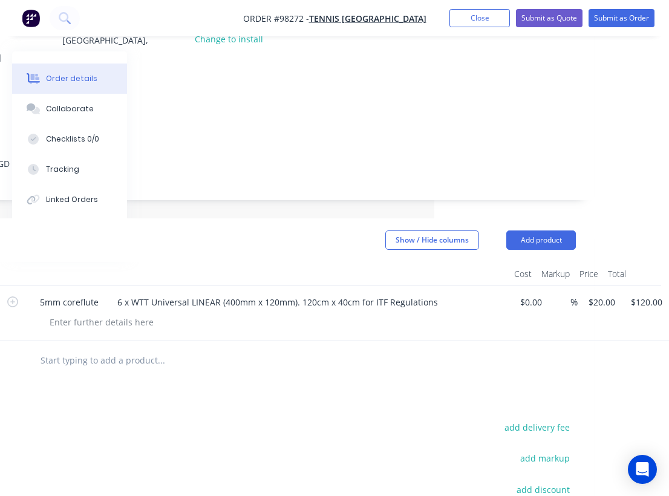
click at [90, 348] on input "text" at bounding box center [161, 360] width 242 height 24
paste input "B. 1 x WTT Category & City logo LINEAR (400mm x 120mm) Category will be M25 Cit…"
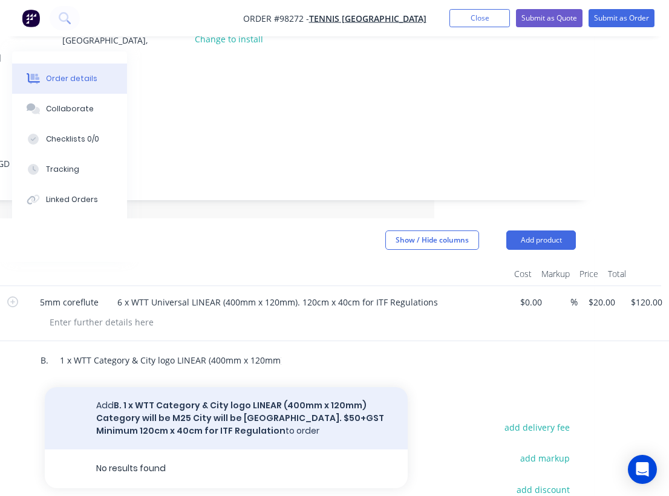
type input "B. 1 x WTT Category & City logo LINEAR (400mm x 120mm) Category will be M25 Cit…"
click at [172, 387] on button "Add B. 1 x WTT Category & City logo LINEAR (400mm x 120mm) Category will be M25…" at bounding box center [226, 418] width 363 height 62
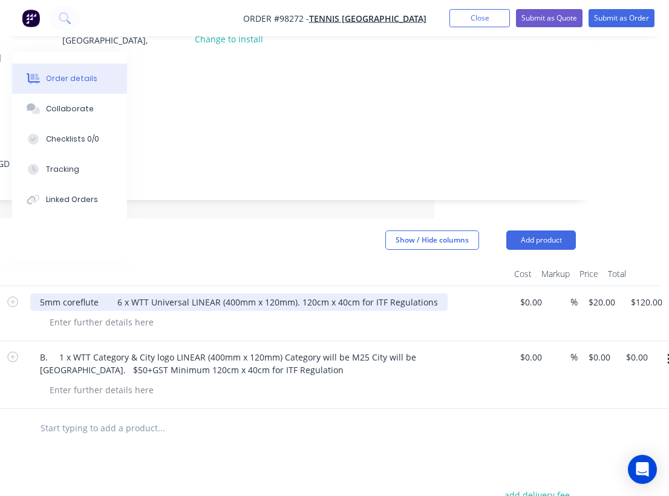
click at [37, 293] on div "5mm coreflute 6 x WTT Universal LINEAR (400mm x 120mm). 120cm x 40cm for ITF Re…" at bounding box center [238, 302] width 417 height 18
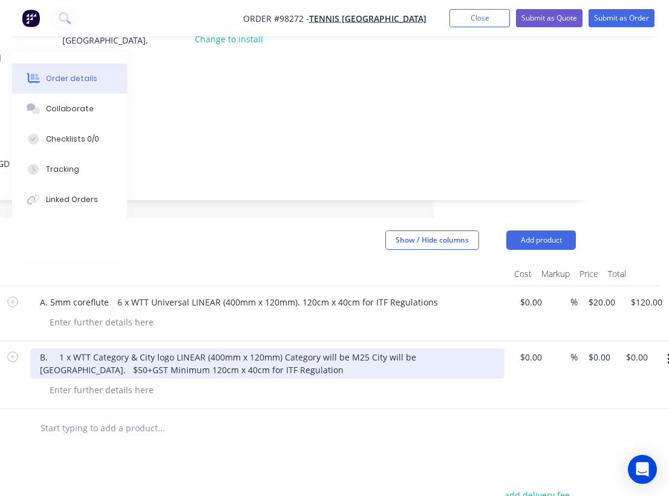
click at [50, 348] on div "B. 1 x WTT Category & City logo LINEAR (400mm x 120mm) Category will be M25 Cit…" at bounding box center [267, 363] width 474 height 30
click at [117, 348] on div "B. 5mm coreflute 1 x WTT Category & City logo LINEAR (400mm x 120mm) Category w…" at bounding box center [267, 363] width 474 height 30
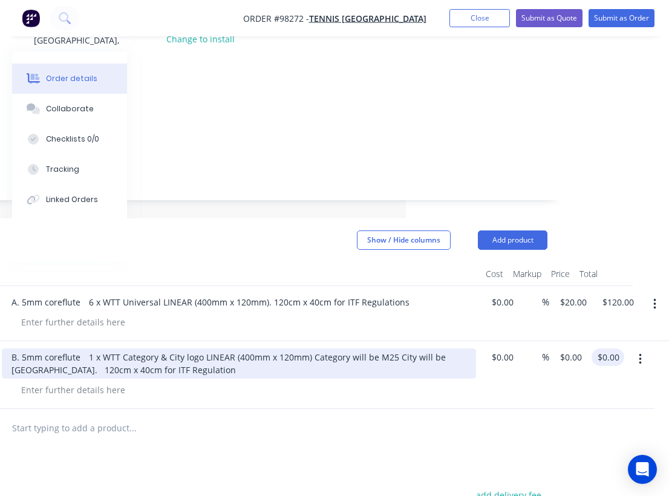
scroll to position [171, 263]
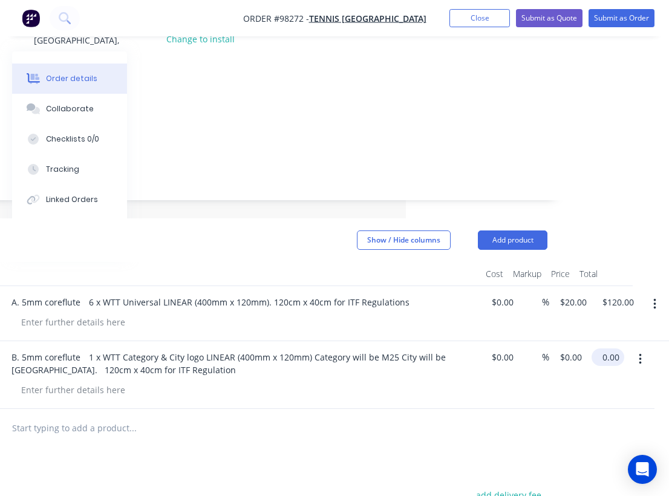
click at [608, 348] on input "0.00" at bounding box center [610, 357] width 28 height 18
type input "50"
type input "$50.00"
click at [420, 416] on div at bounding box center [215, 428] width 426 height 24
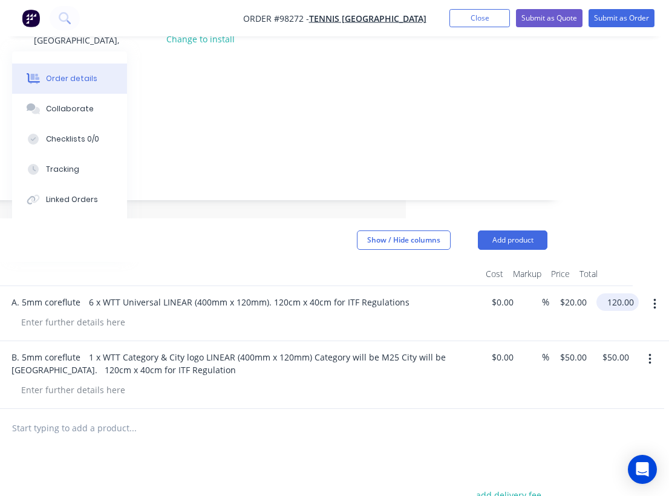
click at [618, 293] on input "120.00" at bounding box center [619, 302] width 37 height 18
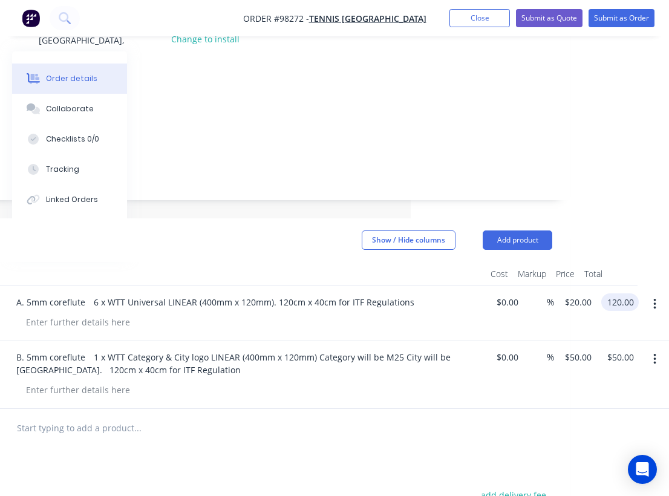
scroll to position [171, 258]
type input "$240.00"
type input "$40.00"
click at [302, 218] on header "Products Show / Hide columns Add product" at bounding box center [228, 240] width 683 height 44
click at [89, 416] on input "text" at bounding box center [137, 428] width 242 height 24
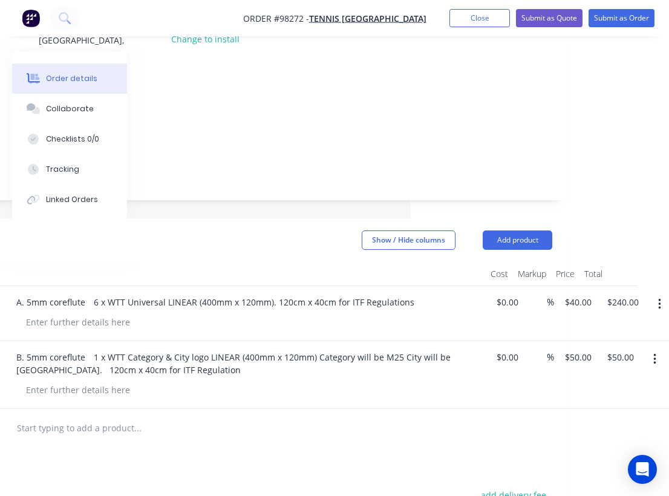
paste input "C. 16 x Net Banner with 4 clear eyelets, size 638mm diameter. specific eyelet p…"
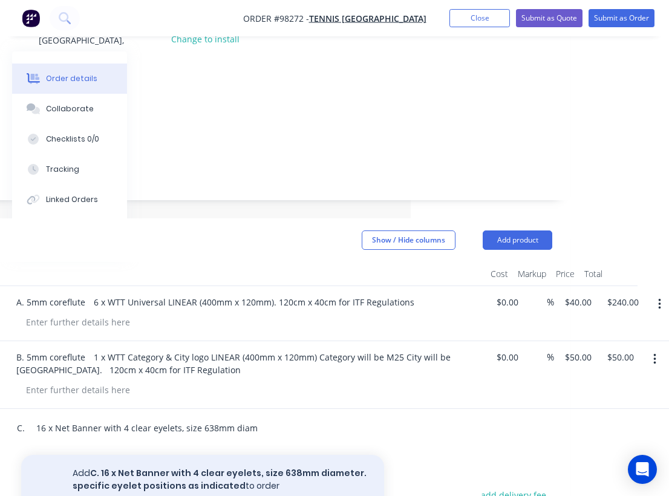
type input "C. 16 x Net Banner with 4 clear eyelets, size 638mm diameter. specific eyelet p…"
click at [174, 455] on button "Add C. 16 x Net Banner with 4 clear eyelets, size 638mm diameter. specific eyel…" at bounding box center [202, 480] width 363 height 50
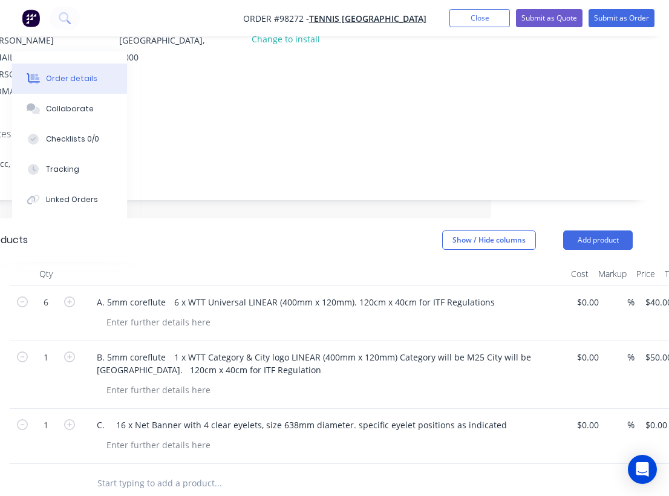
scroll to position [171, 175]
click at [54, 311] on input "1" at bounding box center [48, 302] width 31 height 18
type input "16"
click at [162, 471] on input "text" at bounding box center [220, 483] width 242 height 24
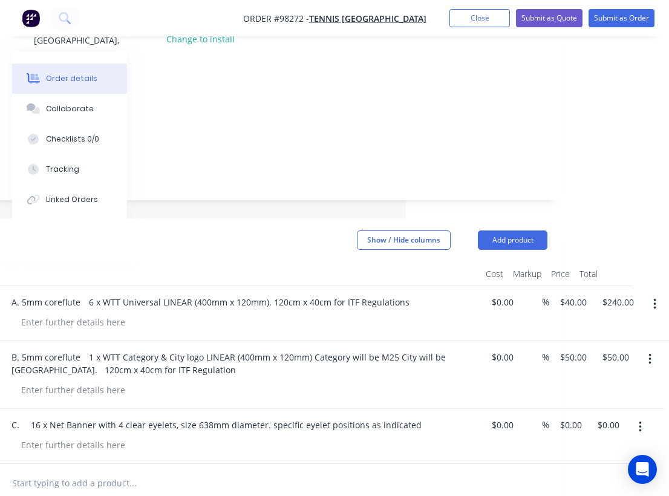
scroll to position [171, 263]
click at [610, 416] on input "0.00" at bounding box center [607, 425] width 23 height 18
type input "1152"
type input "$72.00"
type input "$1,152.00"
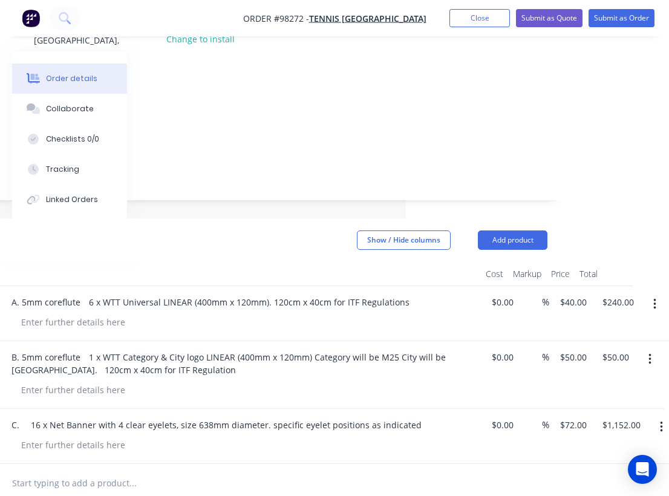
click at [501, 464] on div at bounding box center [223, 483] width 647 height 39
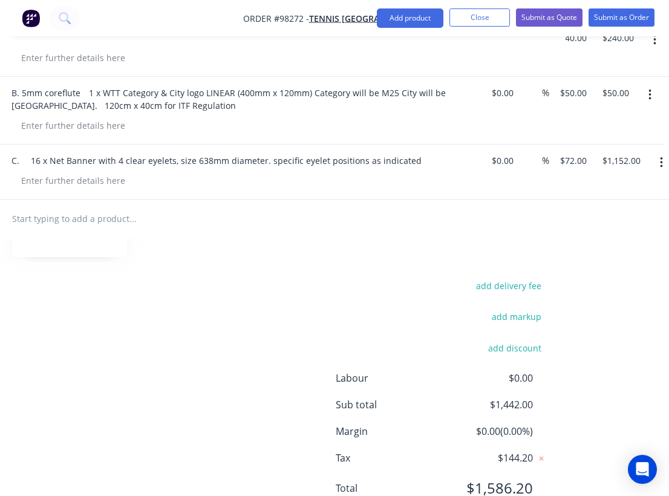
scroll to position [435, 262]
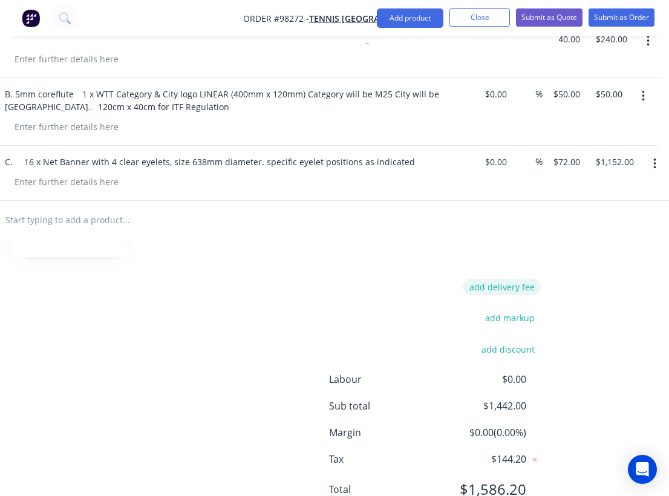
click at [519, 279] on button "add delivery fee" at bounding box center [502, 287] width 78 height 16
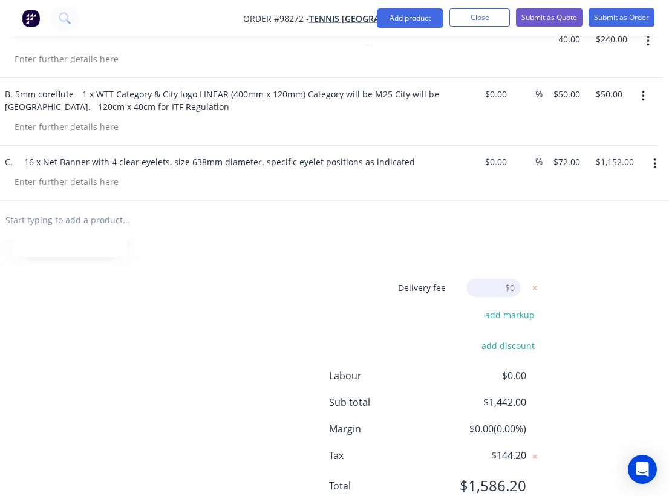
scroll to position [432, 270]
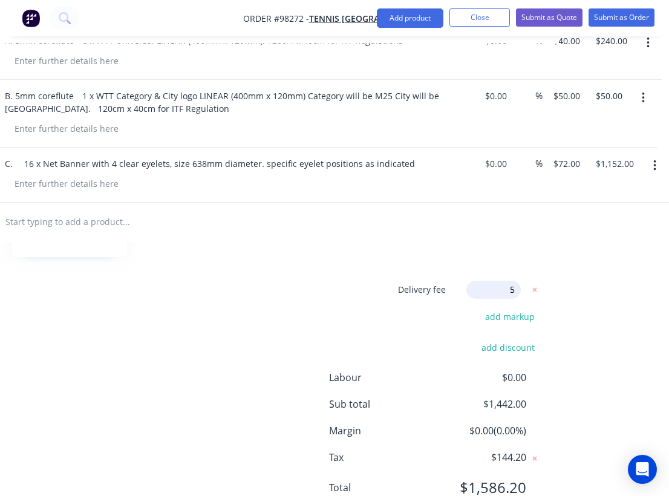
type input "55"
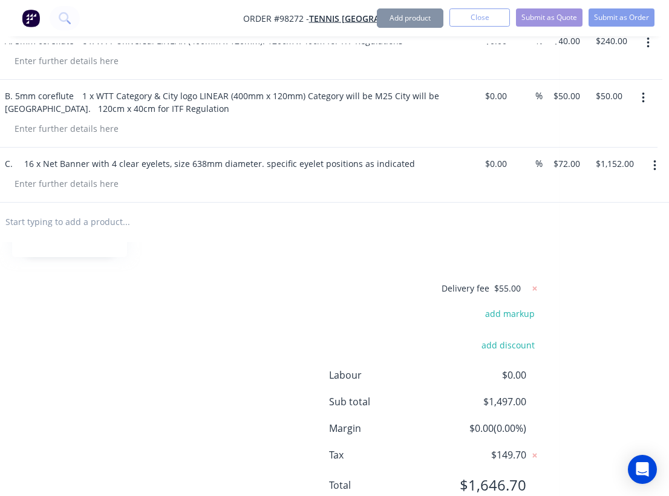
scroll to position [429, 270]
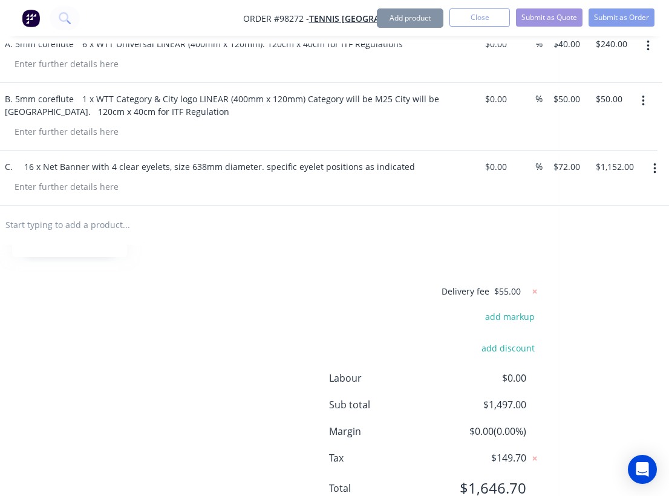
click at [288, 284] on div "Delivery fee $55.00 add markup add discount Labour $0.00 Sub total $1,497.00 Ma…" at bounding box center [217, 397] width 647 height 227
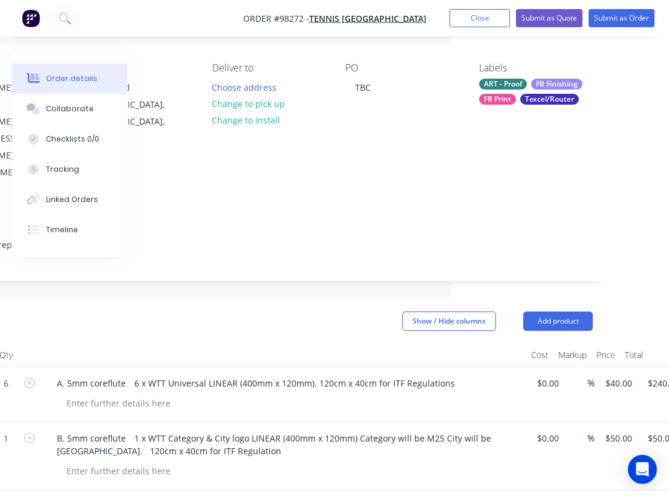
scroll to position [85, 218]
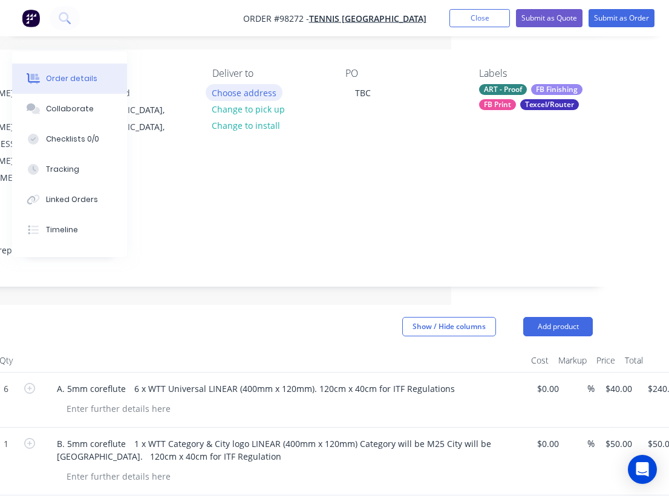
click at [233, 92] on button "Choose address" at bounding box center [244, 92] width 77 height 16
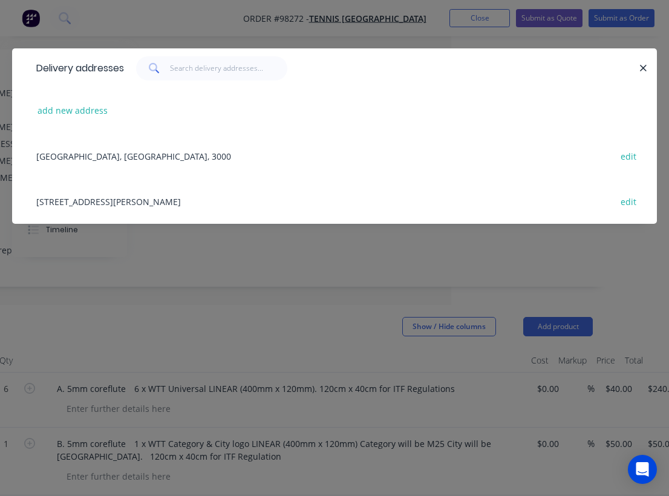
click at [80, 201] on div "282 Victoria park drive, Burswood., Western Australia, Australia edit" at bounding box center [334, 200] width 608 height 45
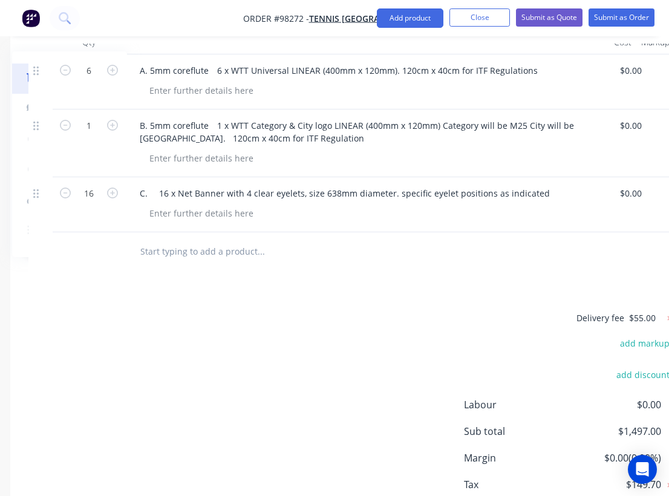
scroll to position [424, 135]
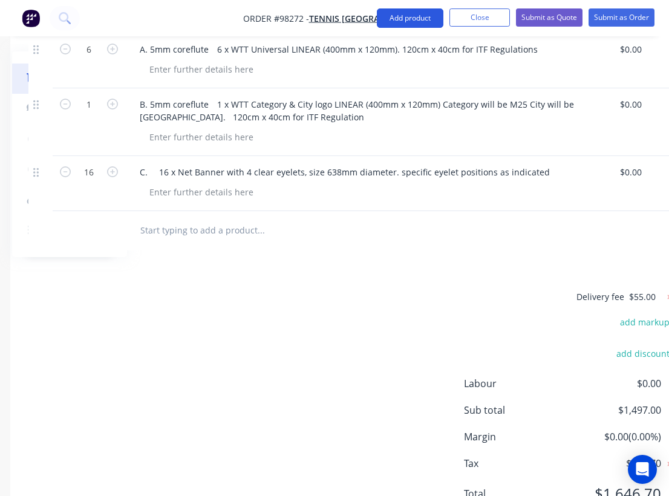
click at [420, 19] on button "Add product" at bounding box center [410, 17] width 67 height 19
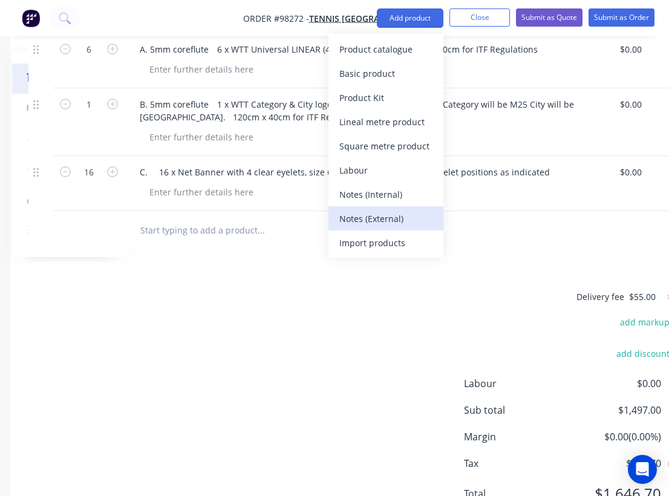
click at [385, 220] on div "Notes (External)" at bounding box center [385, 219] width 93 height 18
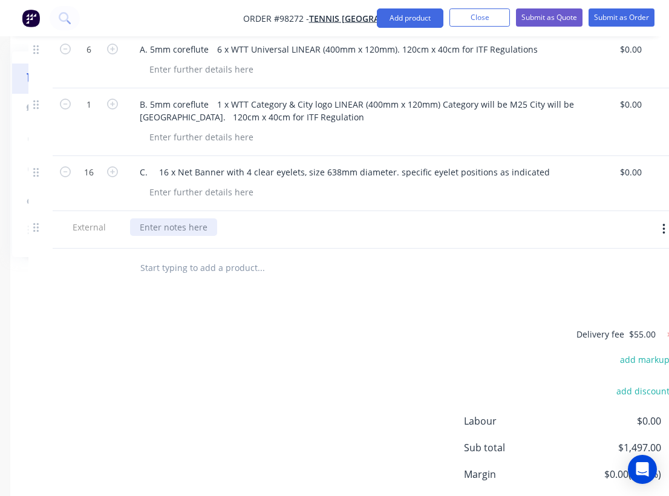
paste div
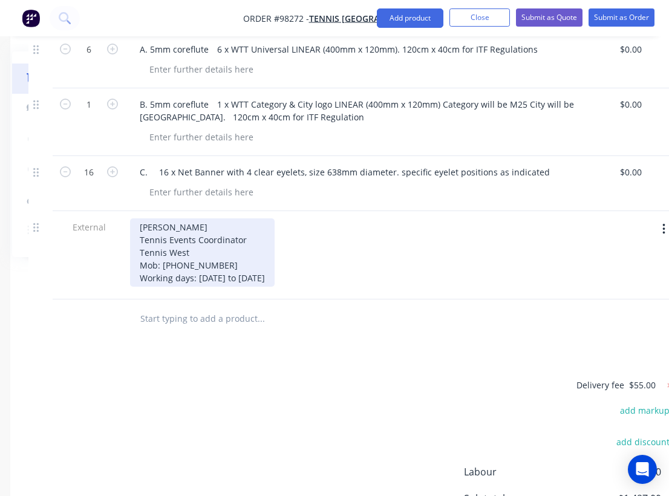
click at [140, 218] on div "BRAD LADYMAN Tennis Events Coordinator Tennis West Mob: +61 498 572 395 Working…" at bounding box center [202, 252] width 145 height 68
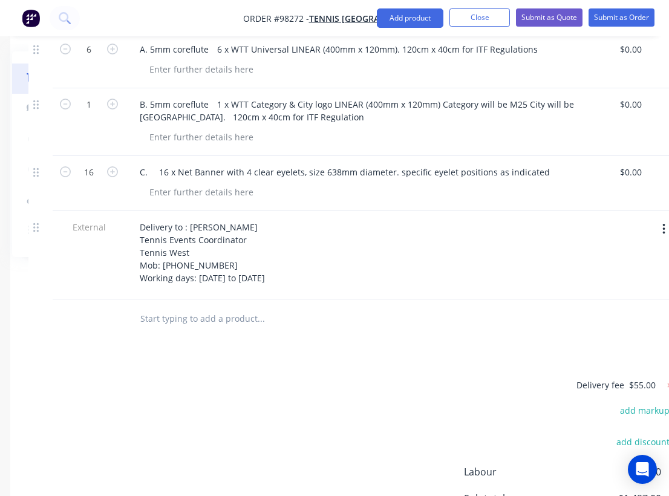
click at [237, 307] on input "text" at bounding box center [261, 319] width 242 height 24
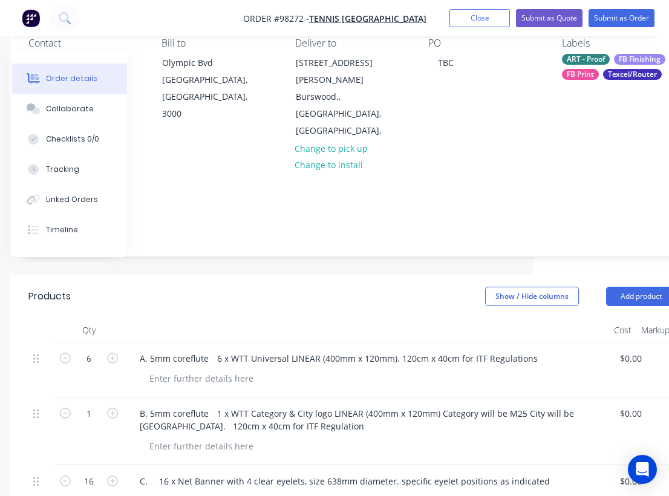
scroll to position [0, 135]
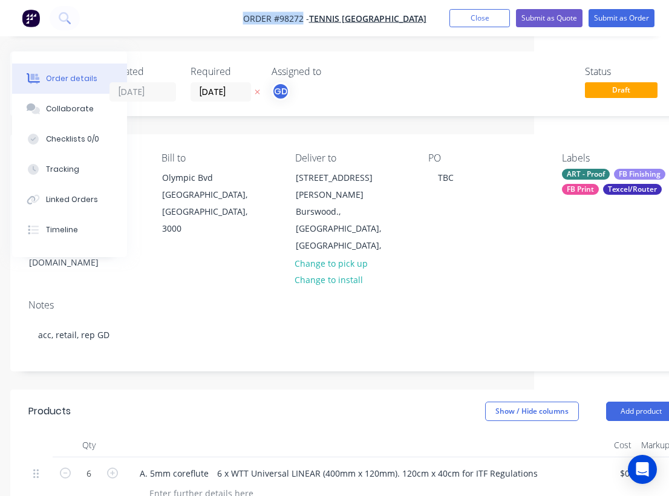
drag, startPoint x: 253, startPoint y: 17, endPoint x: 322, endPoint y: 16, distance: 69.0
click at [322, 16] on nav "Order #98272 - Tennis Australia Add product Close Submit as Quote Submit as Ord…" at bounding box center [334, 18] width 669 height 36
copy span "Order #98272"
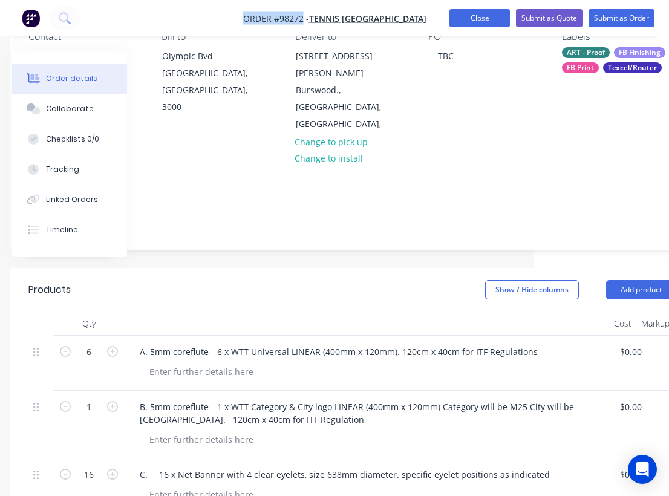
click at [477, 18] on button "Close" at bounding box center [479, 18] width 60 height 18
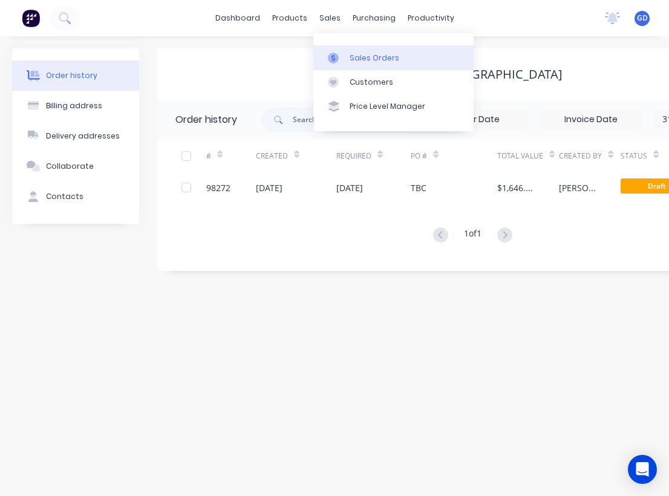
click at [364, 54] on div "Sales Orders" at bounding box center [375, 58] width 50 height 11
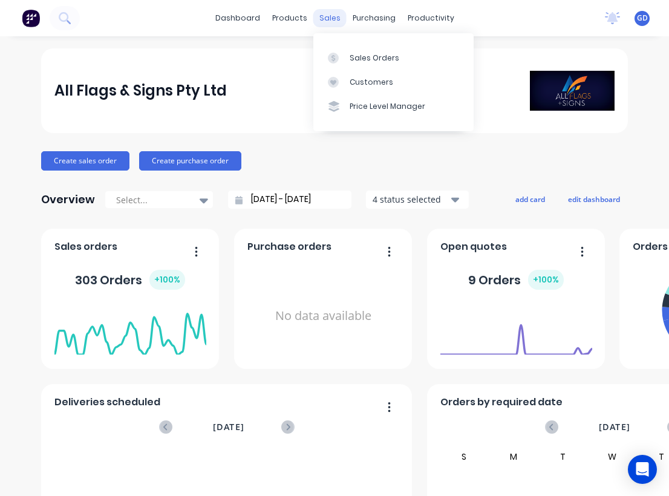
click at [325, 17] on div "sales" at bounding box center [329, 18] width 33 height 18
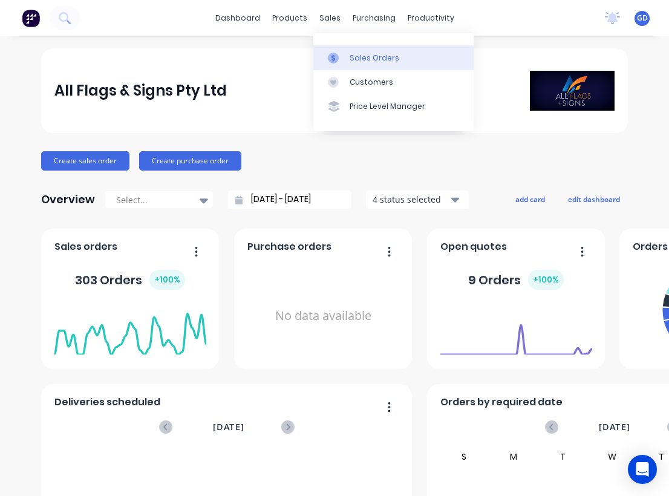
click at [355, 57] on div "Sales Orders" at bounding box center [375, 58] width 50 height 11
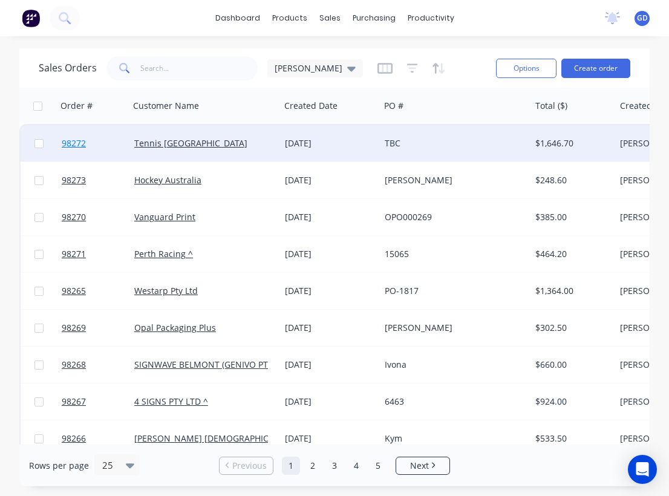
click at [83, 145] on span "98272" at bounding box center [74, 143] width 24 height 12
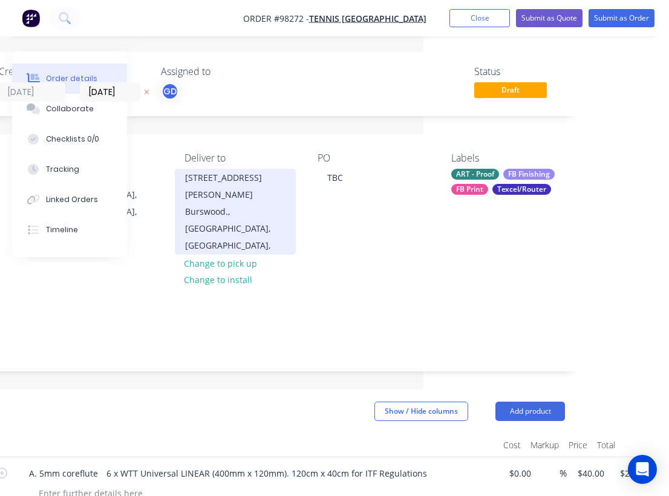
scroll to position [63, 246]
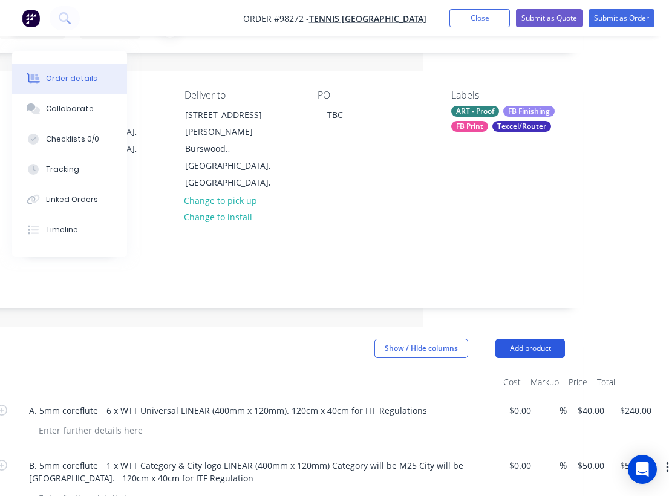
click at [552, 339] on button "Add product" at bounding box center [530, 348] width 70 height 19
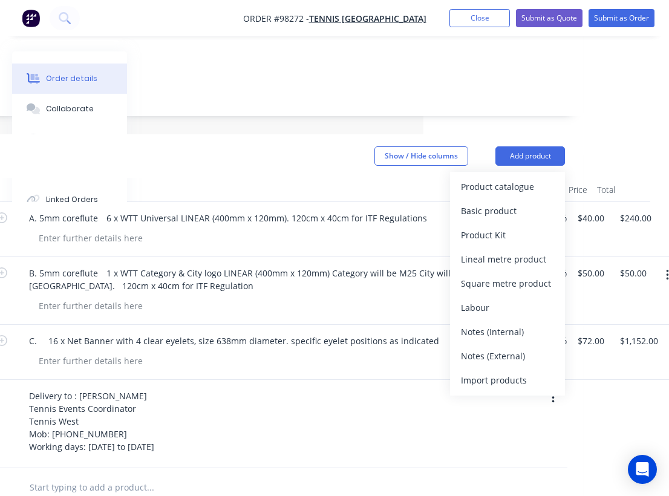
scroll to position [275, 246]
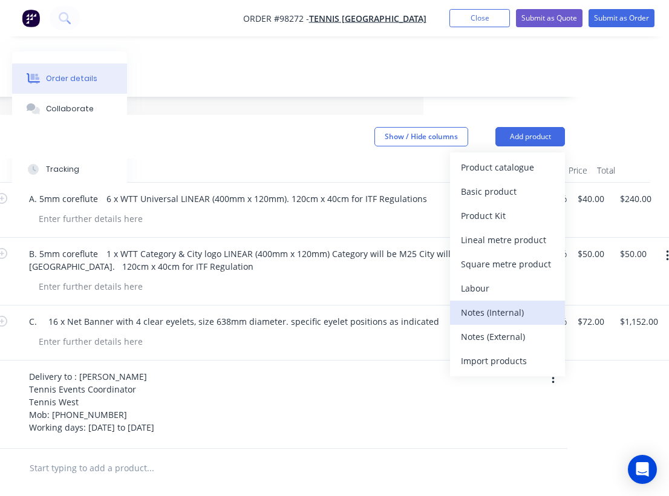
click at [501, 304] on div "Notes (Internal)" at bounding box center [507, 313] width 93 height 18
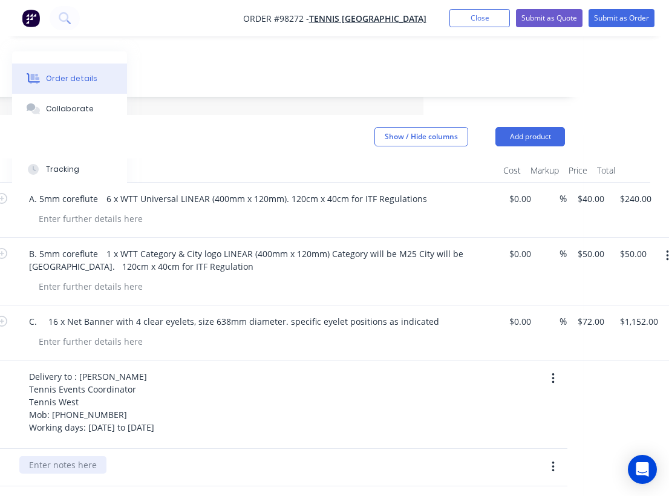
paste div
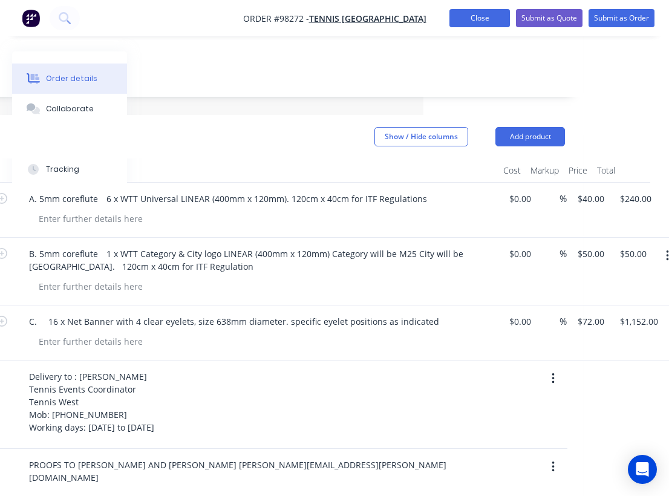
click at [466, 14] on button "Close" at bounding box center [479, 18] width 60 height 18
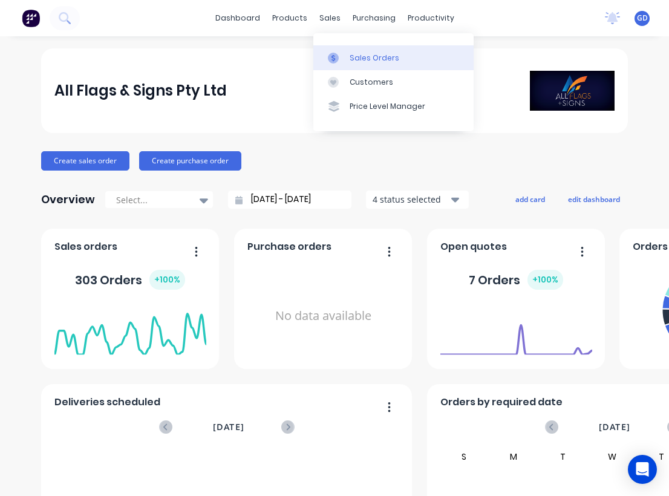
click at [369, 57] on div "Sales Orders" at bounding box center [375, 58] width 50 height 11
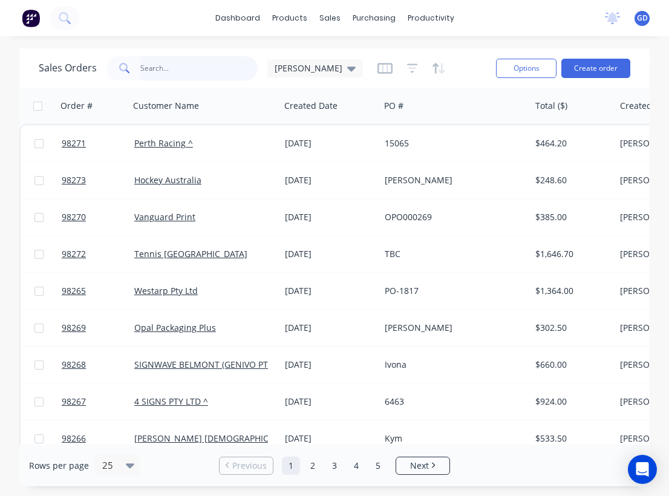
click at [160, 71] on input "text" at bounding box center [199, 68] width 118 height 24
type input "[PERSON_NAME]"
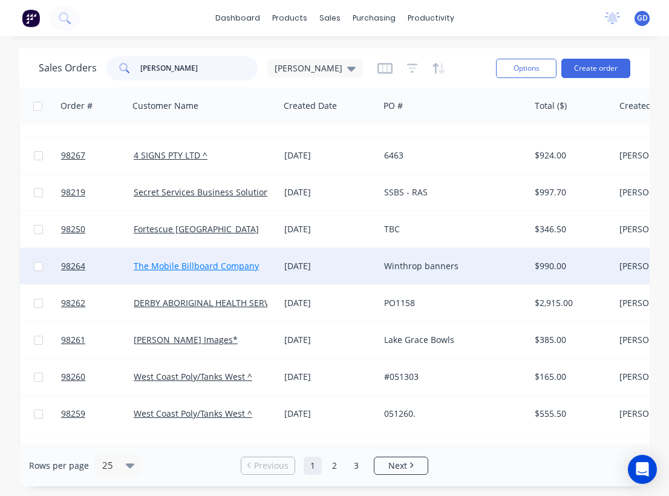
scroll to position [104, 1]
